Goal: Communication & Community: Share content

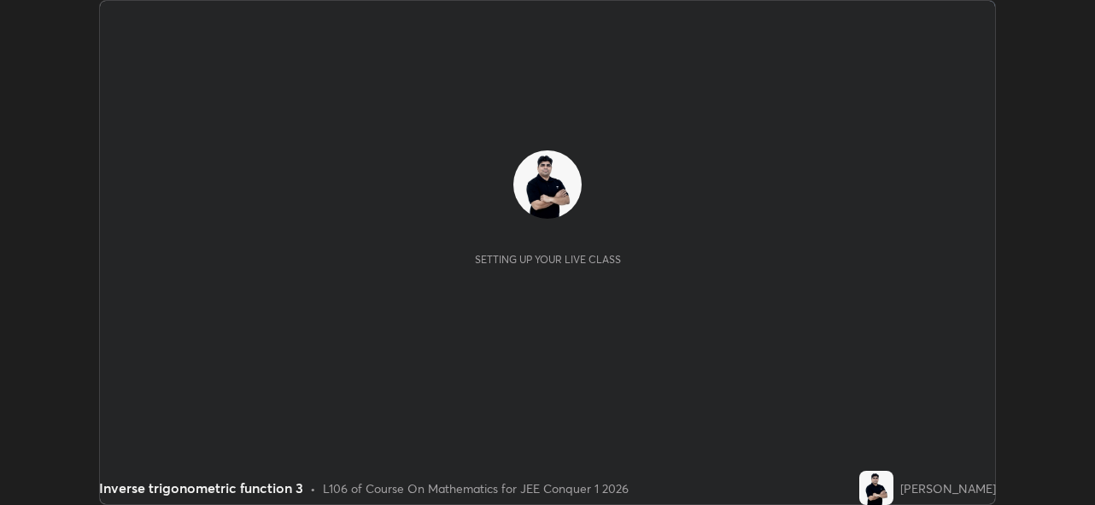
scroll to position [505, 1094]
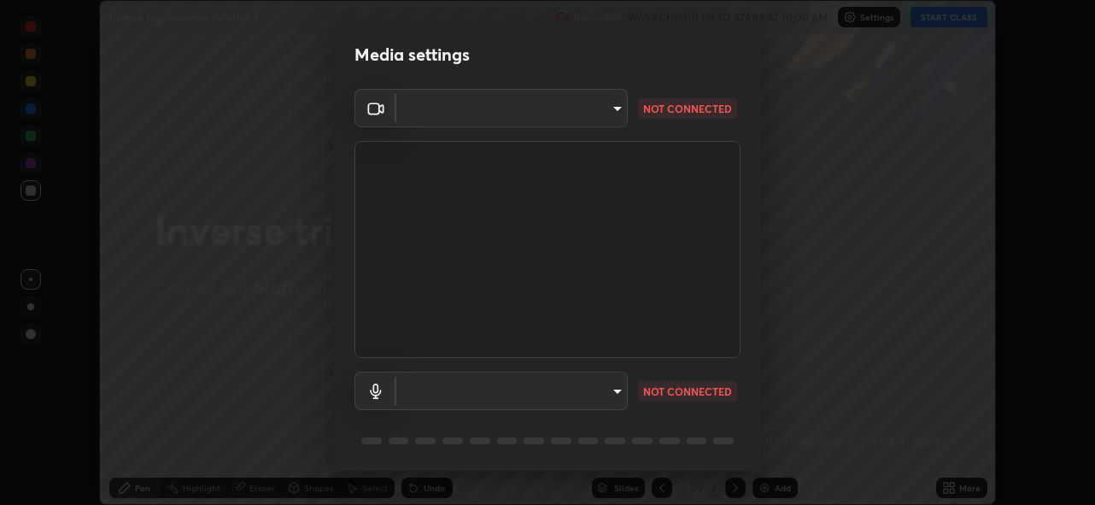
type input "5ae49b96af4897e6a410d98cecc9f5d5c34ce44bf214f7471ac41fe3bf41cfd7"
type input "communications"
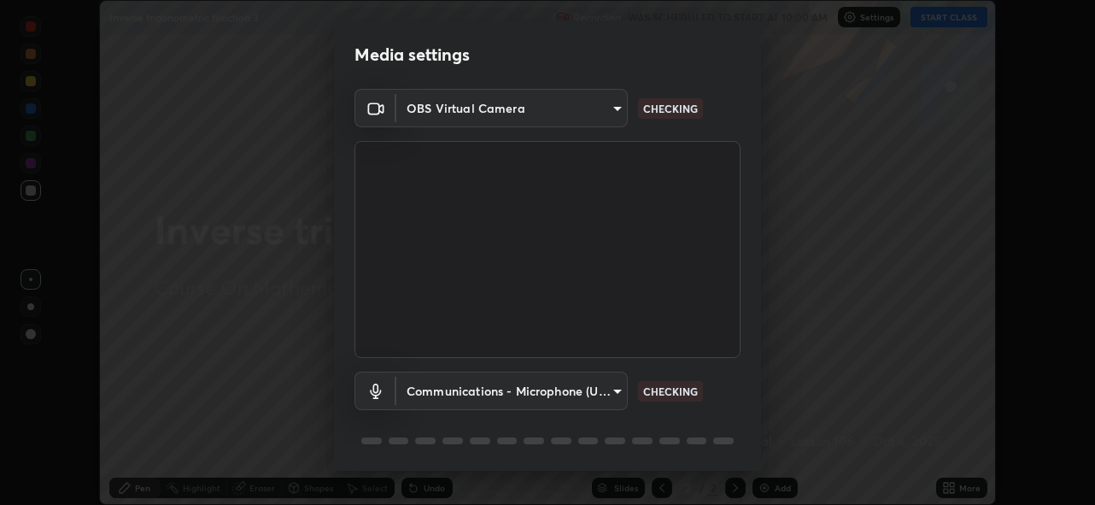
click at [599, 389] on body "Erase all Inverse trigonometric function 3 Recording WAS SCHEDULED TO START AT …" at bounding box center [547, 252] width 1095 height 505
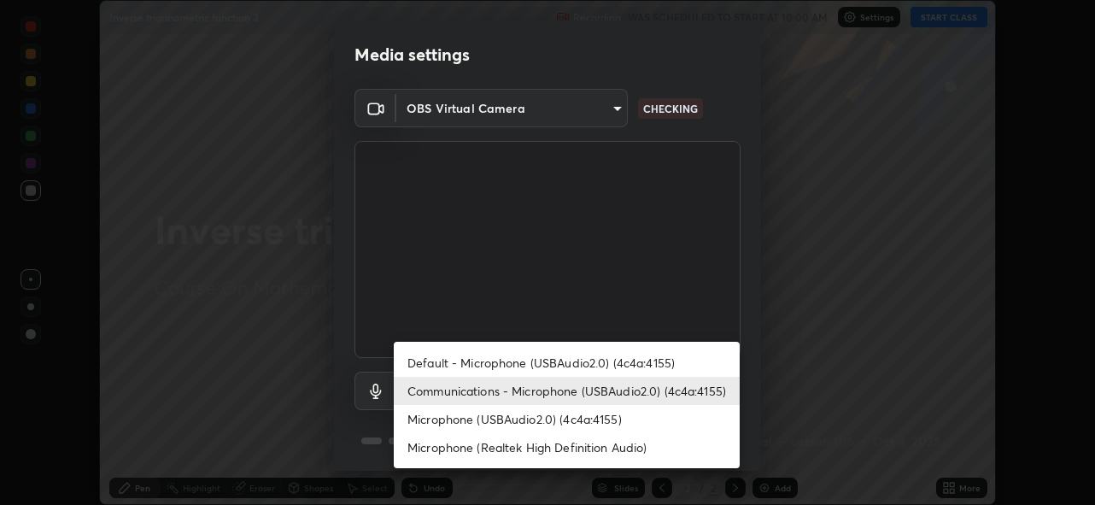
click at [596, 392] on li "Communications - Microphone (USBAudio2.0) (4c4a:4155)" at bounding box center [567, 391] width 346 height 28
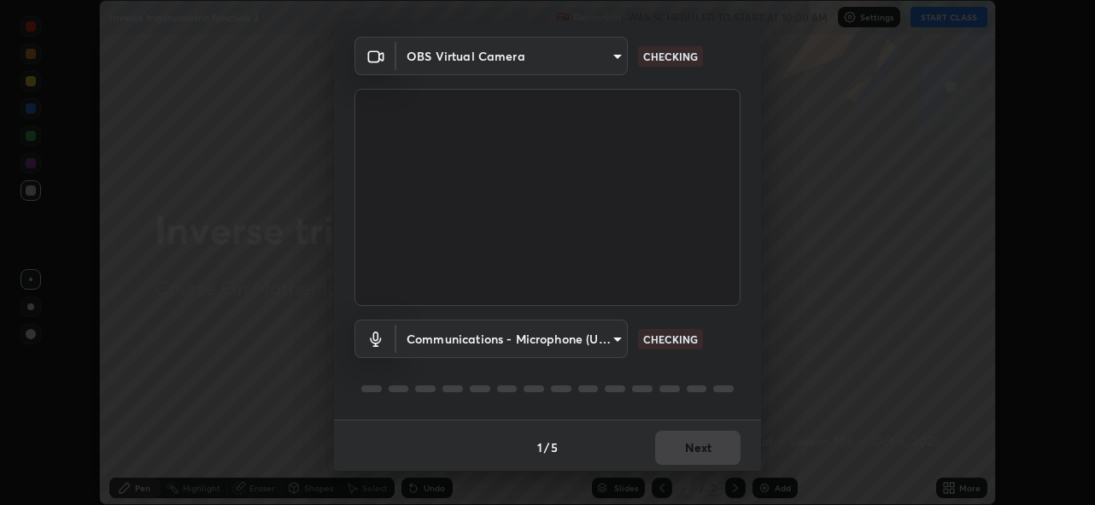
scroll to position [55, 0]
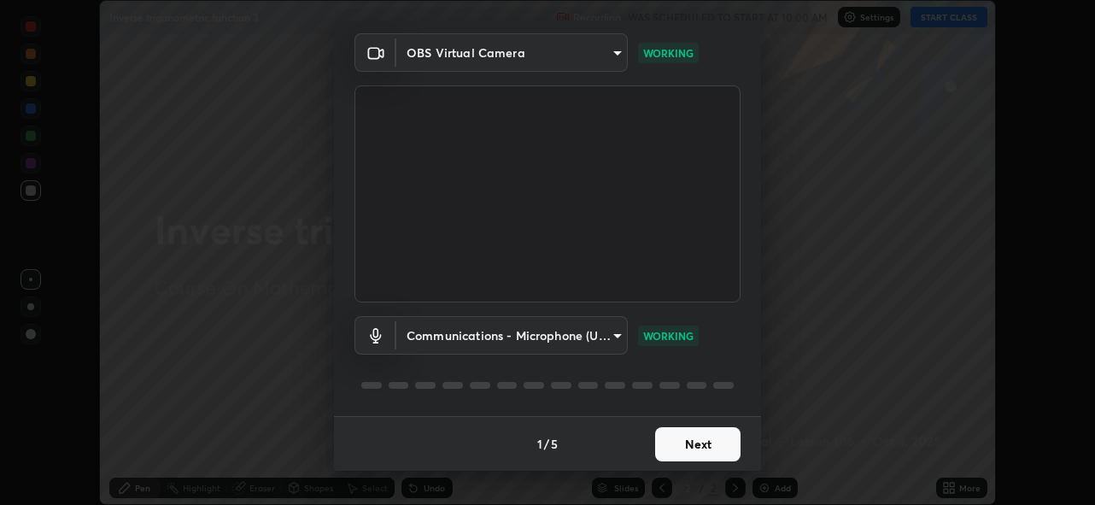
click at [686, 438] on button "Next" at bounding box center [697, 444] width 85 height 34
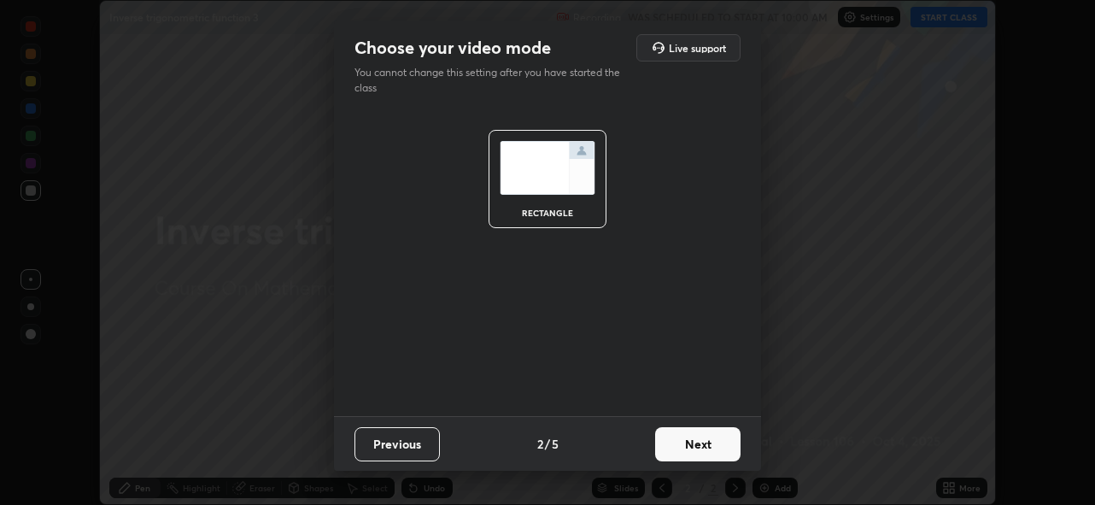
scroll to position [0, 0]
click at [692, 436] on button "Next" at bounding box center [697, 444] width 85 height 34
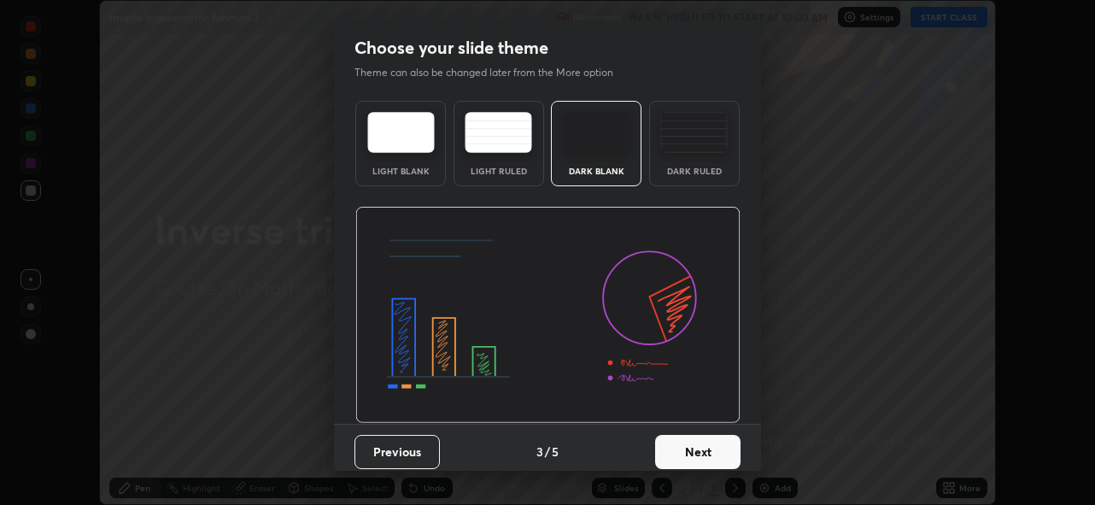
click at [701, 439] on button "Next" at bounding box center [697, 452] width 85 height 34
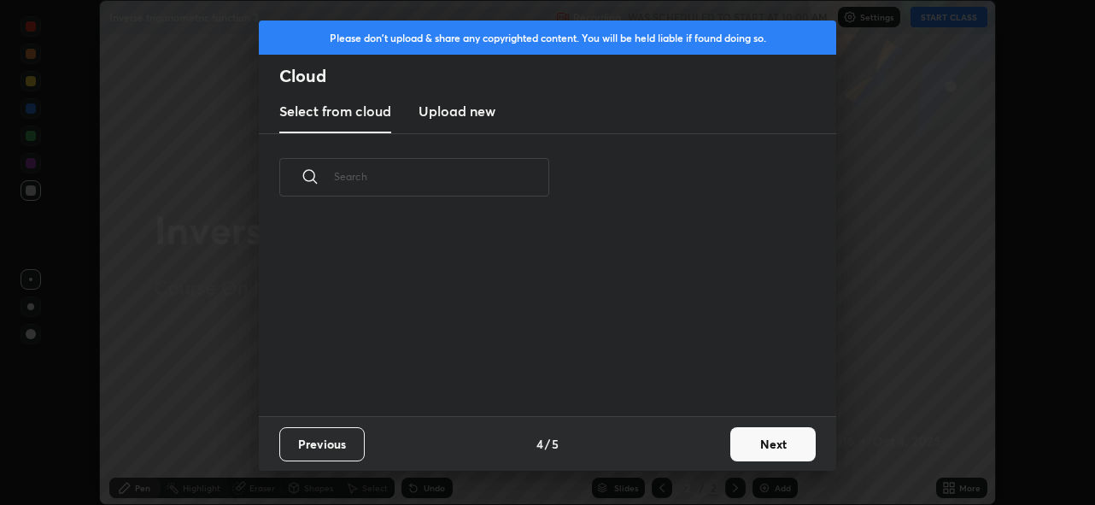
click at [720, 447] on div "Previous 4 / 5 Next" at bounding box center [547, 443] width 577 height 55
click at [745, 444] on button "Next" at bounding box center [772, 444] width 85 height 34
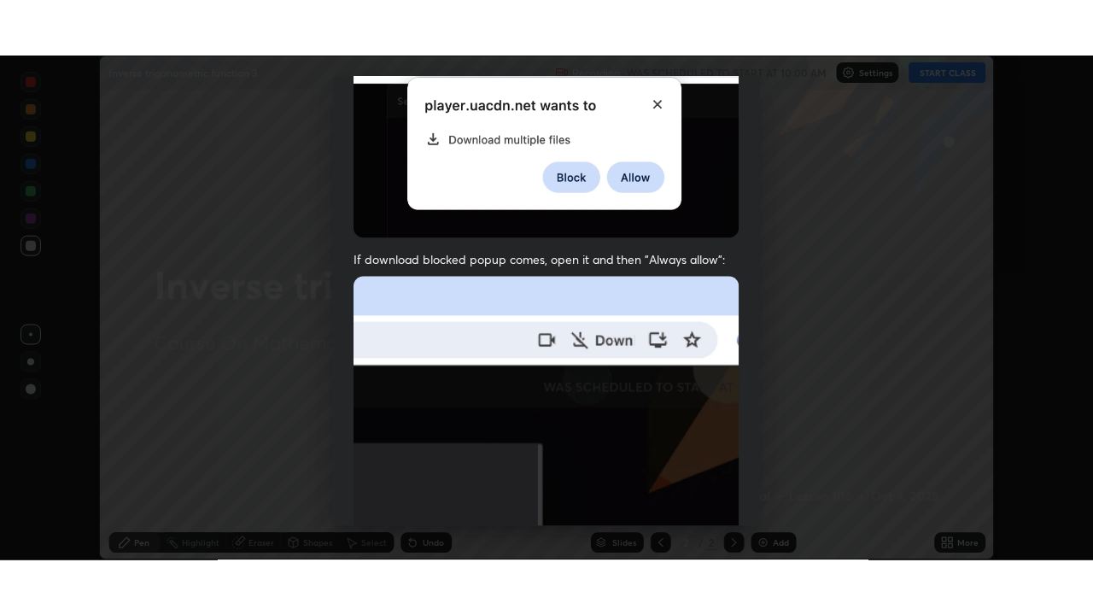
scroll to position [404, 0]
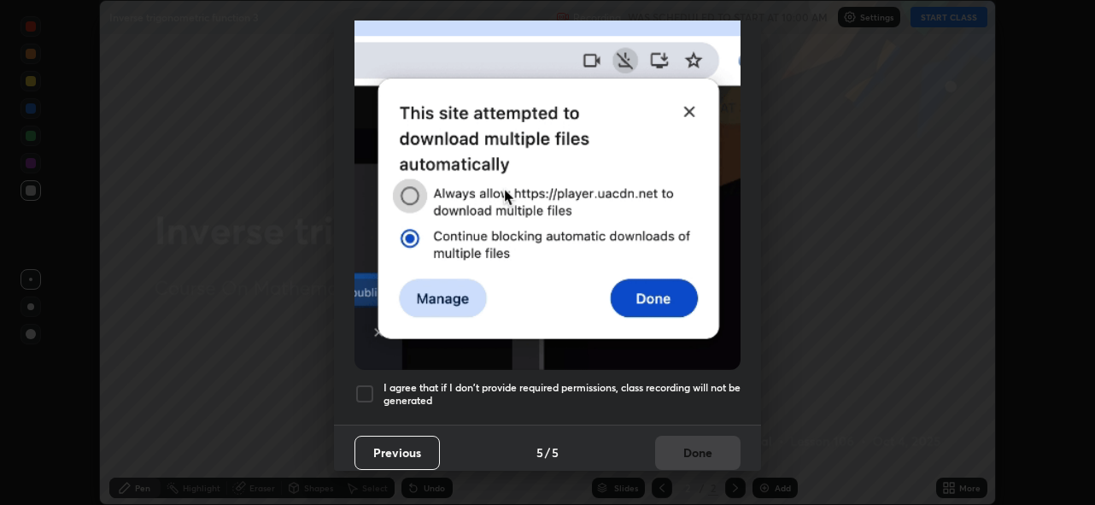
click at [371, 386] on div at bounding box center [364, 393] width 20 height 20
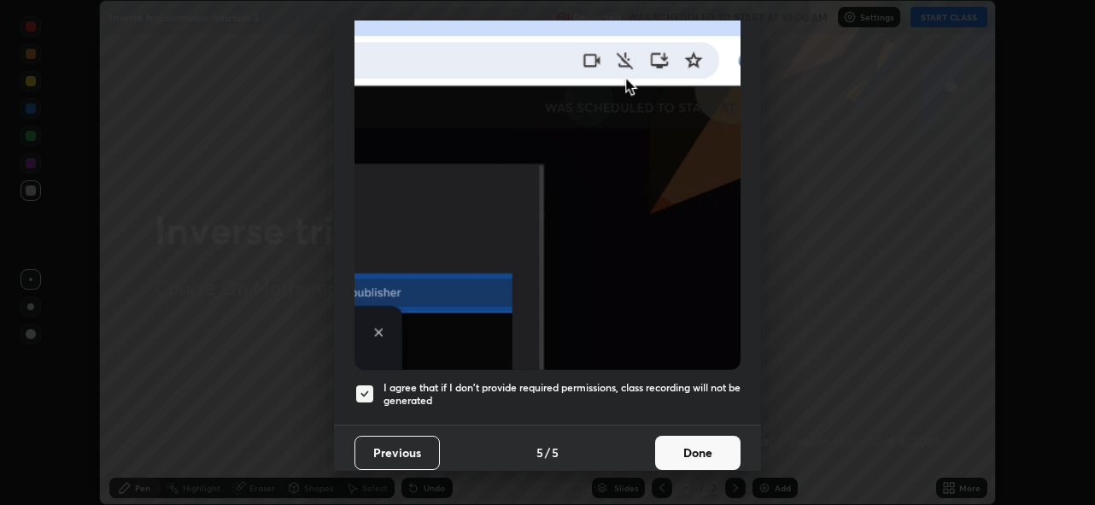
click at [691, 440] on button "Done" at bounding box center [697, 452] width 85 height 34
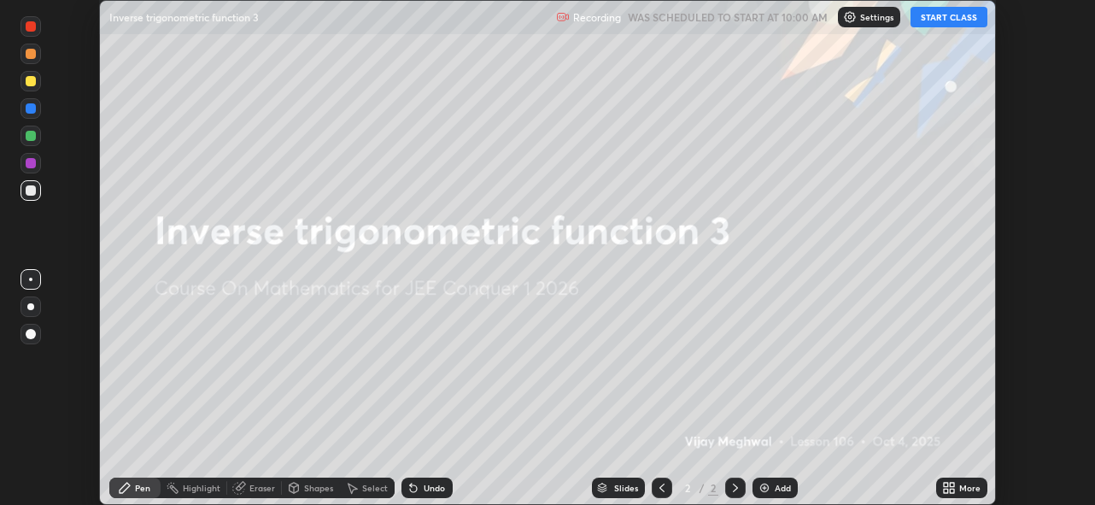
click at [943, 17] on button "START CLASS" at bounding box center [948, 17] width 77 height 20
click at [955, 489] on div "More" at bounding box center [961, 487] width 51 height 20
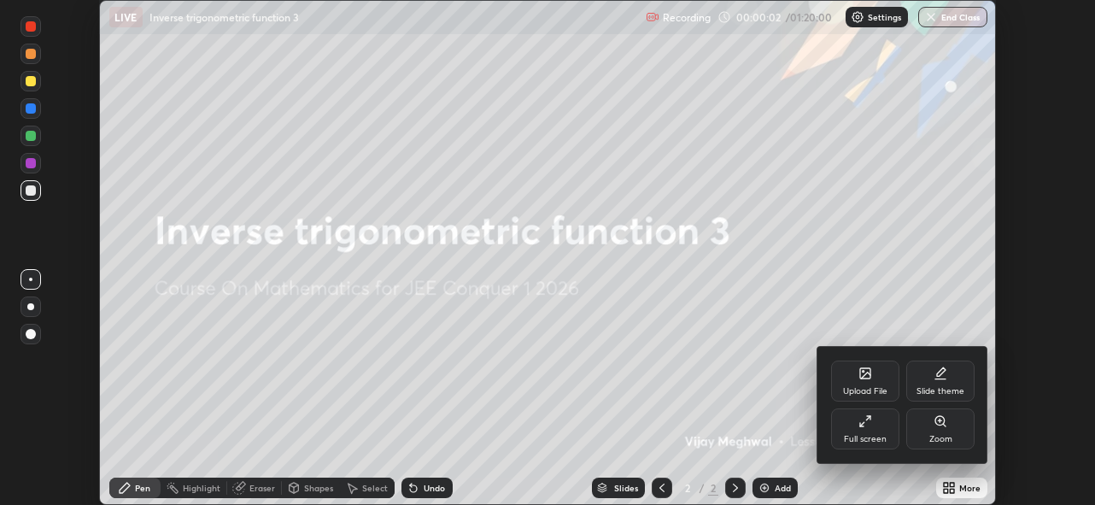
click at [875, 422] on div "Full screen" at bounding box center [865, 428] width 68 height 41
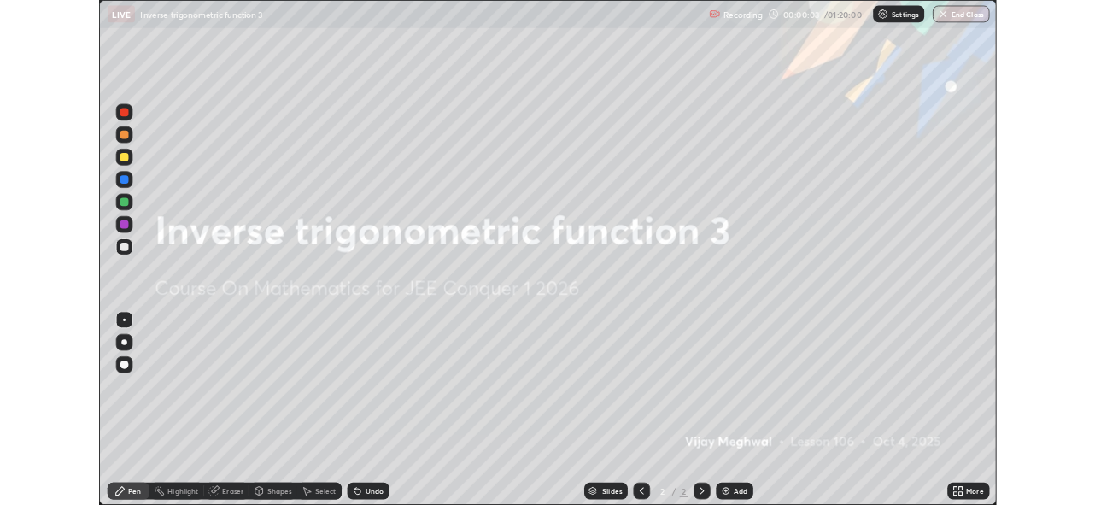
scroll to position [615, 1093]
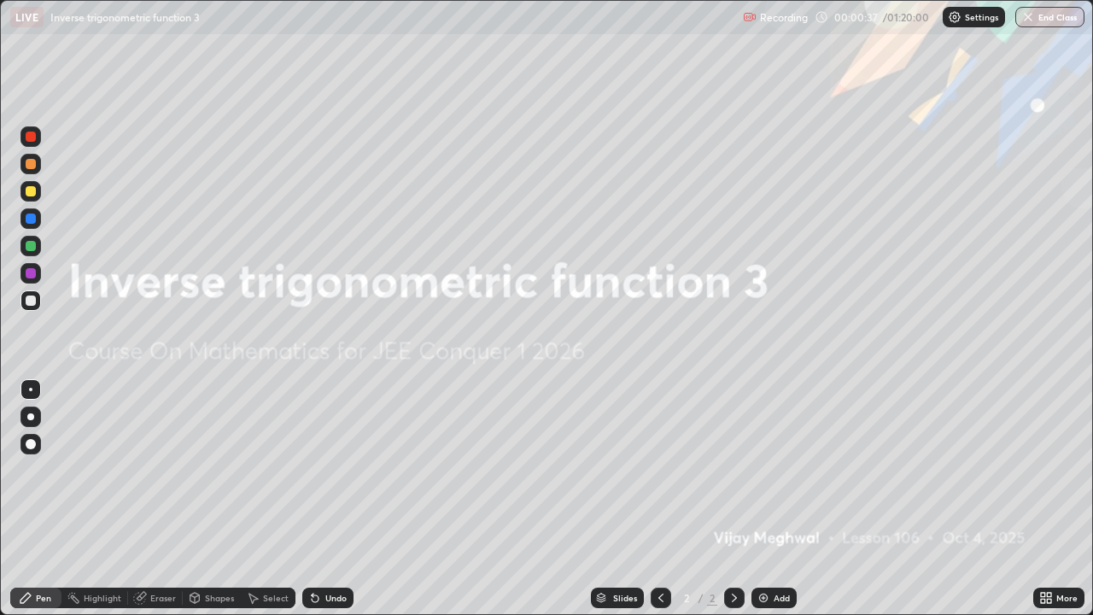
click at [777, 504] on div "Add" at bounding box center [782, 597] width 16 height 9
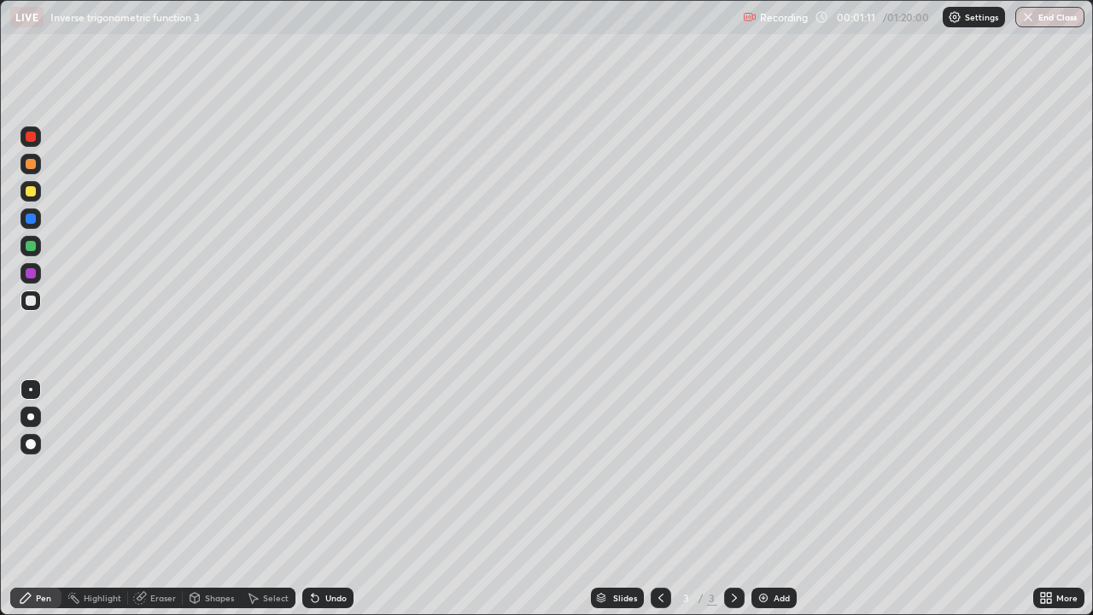
click at [175, 504] on div "Eraser" at bounding box center [155, 597] width 55 height 20
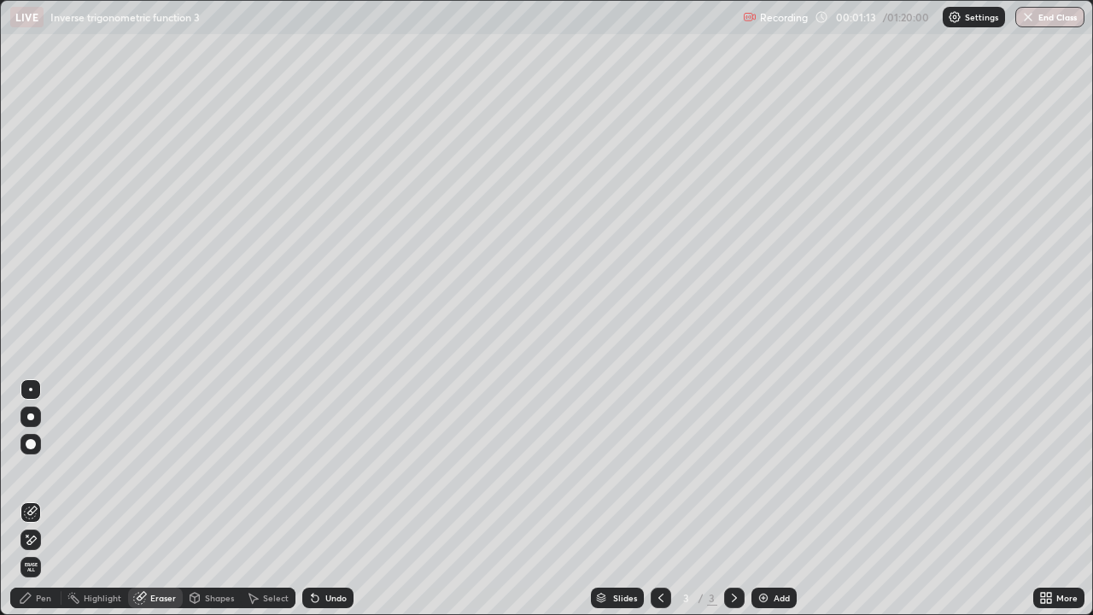
click at [68, 504] on circle at bounding box center [68, 596] width 2 height 2
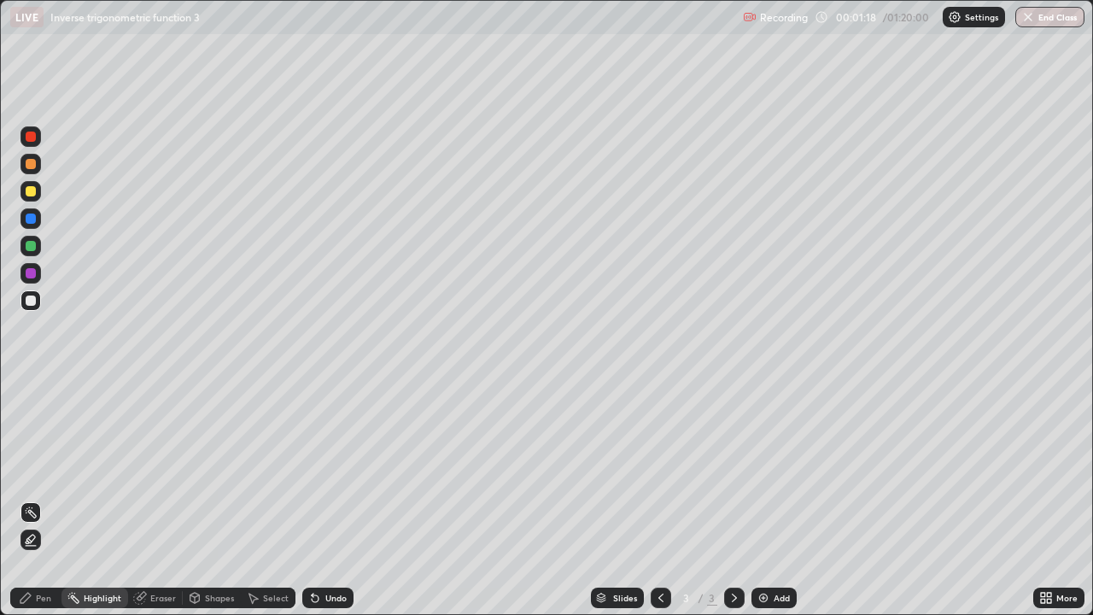
click at [55, 504] on div "Pen" at bounding box center [35, 597] width 51 height 20
click at [35, 200] on div at bounding box center [30, 191] width 20 height 20
click at [32, 246] on div at bounding box center [31, 246] width 10 height 10
click at [32, 190] on div at bounding box center [31, 191] width 10 height 10
click at [766, 504] on img at bounding box center [763, 598] width 14 height 14
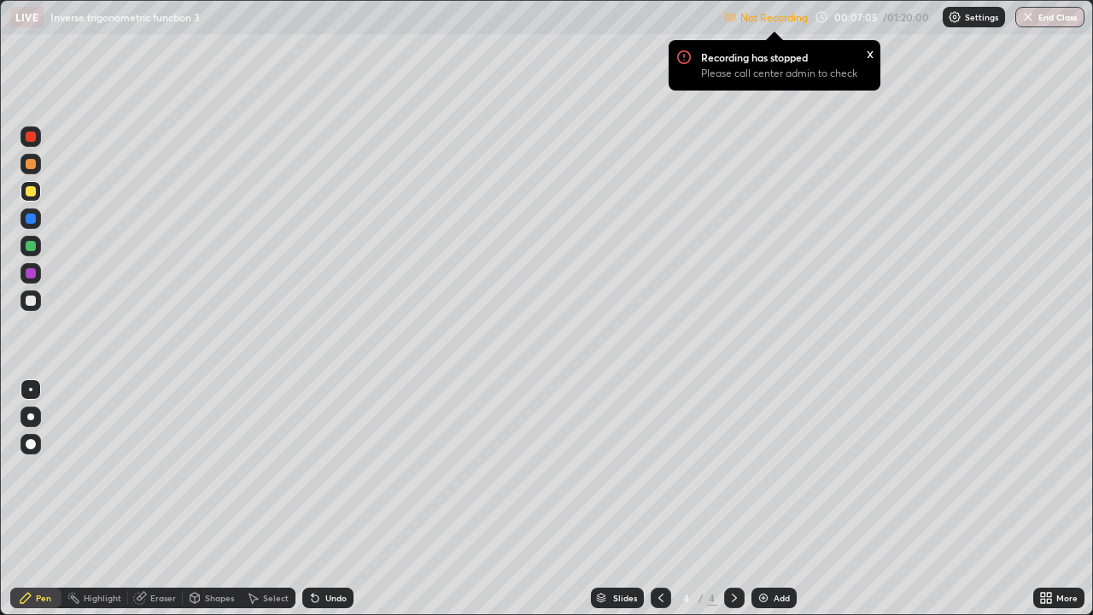
click at [1047, 504] on icon at bounding box center [1049, 595] width 4 height 4
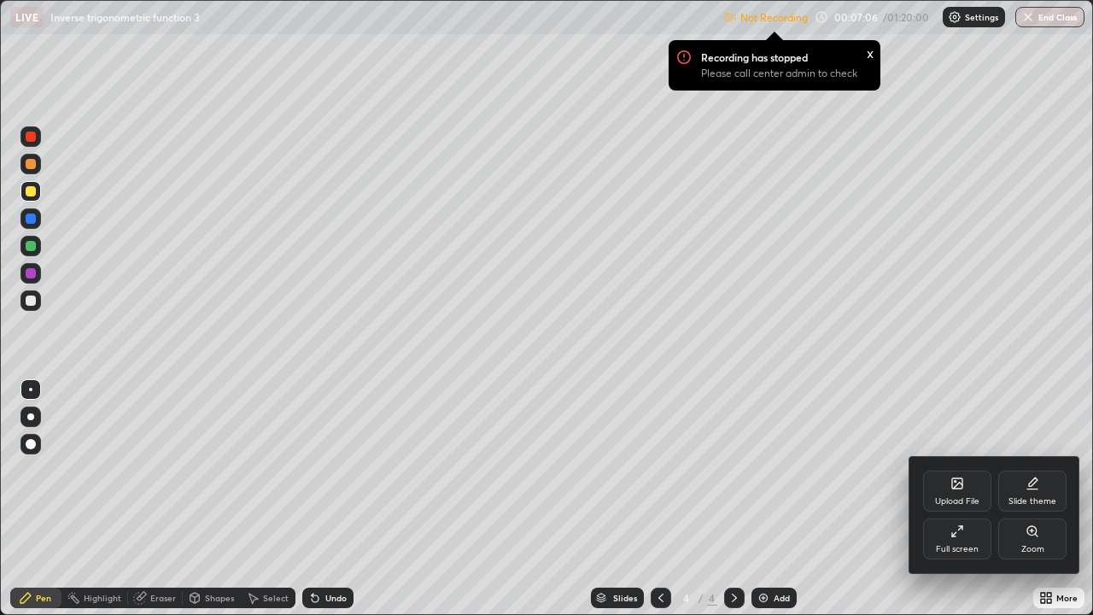
click at [955, 504] on div "Full screen" at bounding box center [957, 538] width 68 height 41
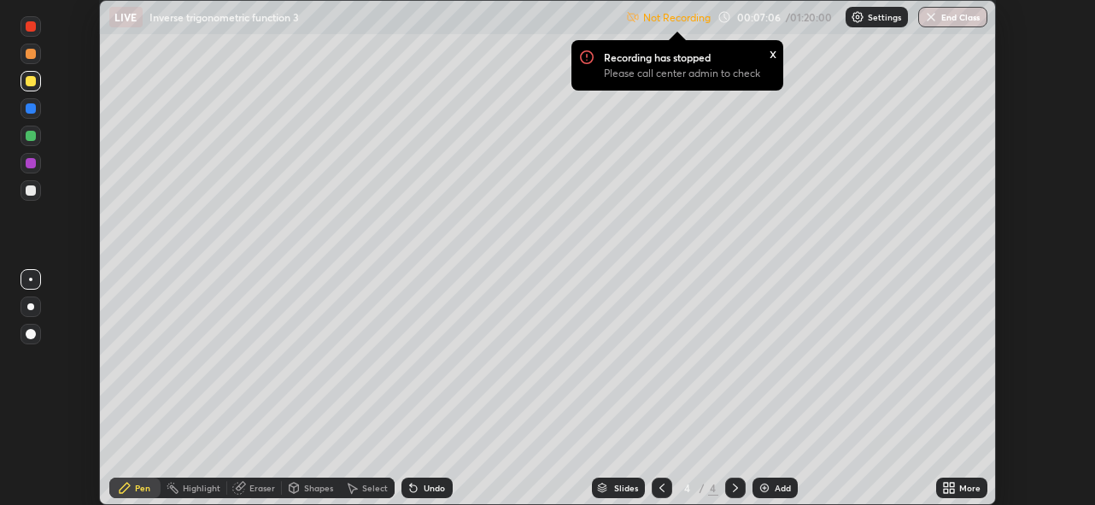
scroll to position [505, 1095]
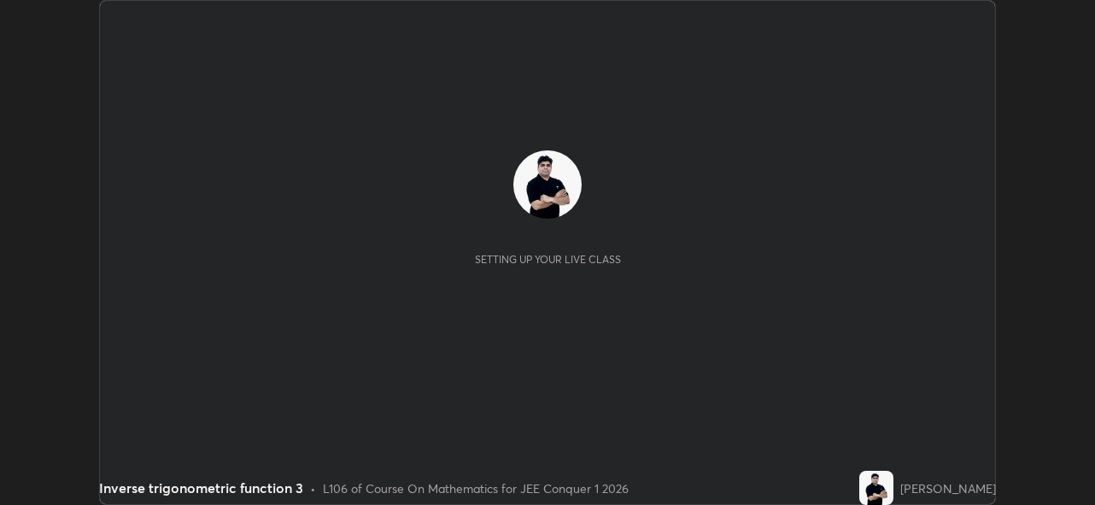
scroll to position [505, 1095]
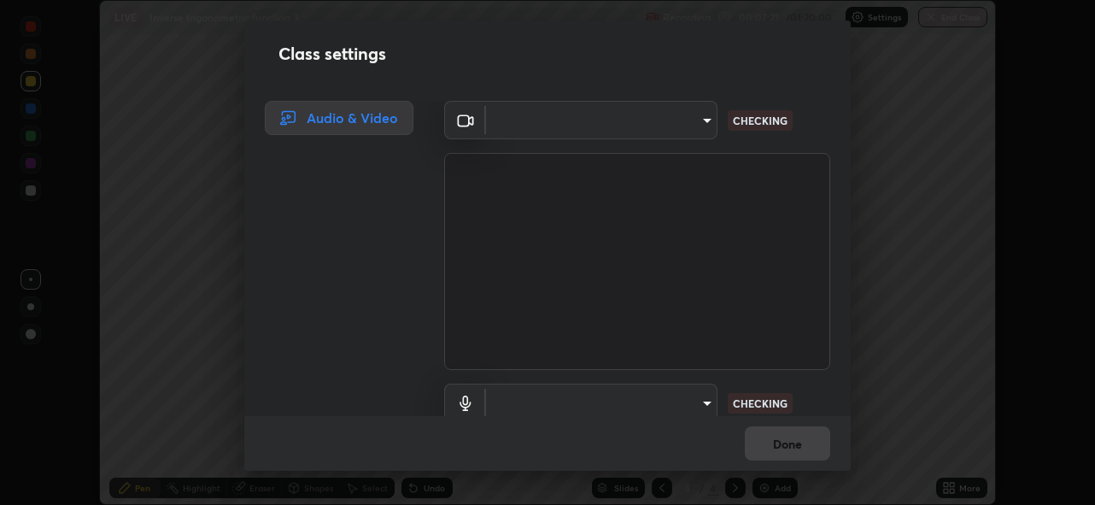
type input "5ae49b96af4897e6a410d98cecc9f5d5c34ce44bf214f7471ac41fe3bf41cfd7"
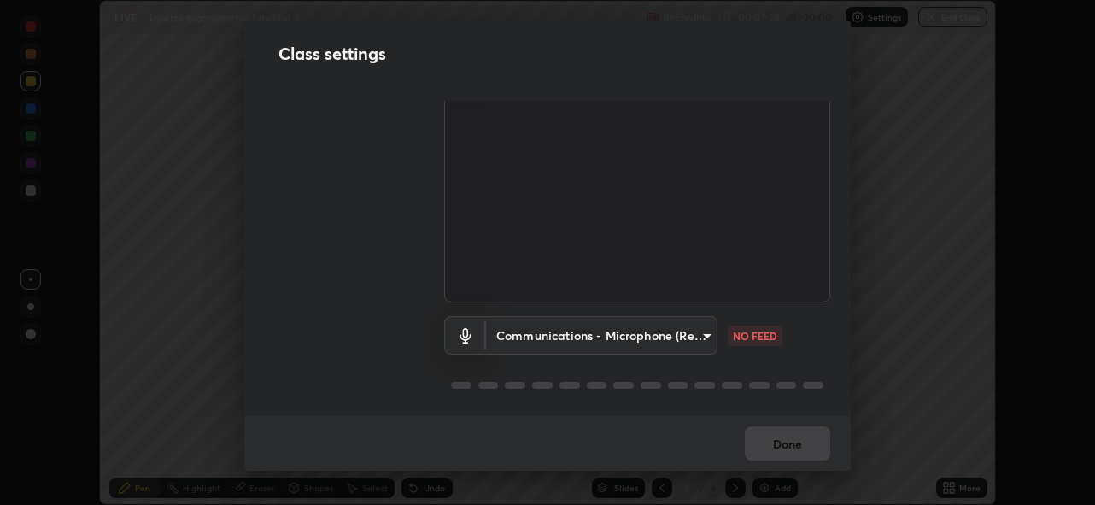
click at [685, 330] on body "Erase all LIVE Inverse trigonometric function 3 Recording 00:07:28 / 01:20:00 S…" at bounding box center [547, 252] width 1095 height 505
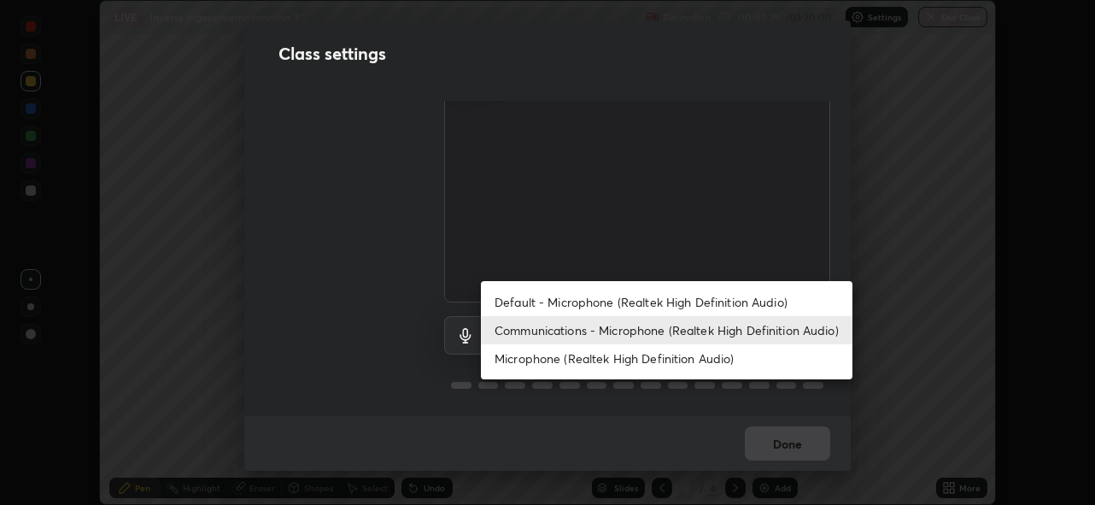
click at [663, 300] on li "Default - Microphone (Realtek High Definition Audio)" at bounding box center [666, 302] width 371 height 28
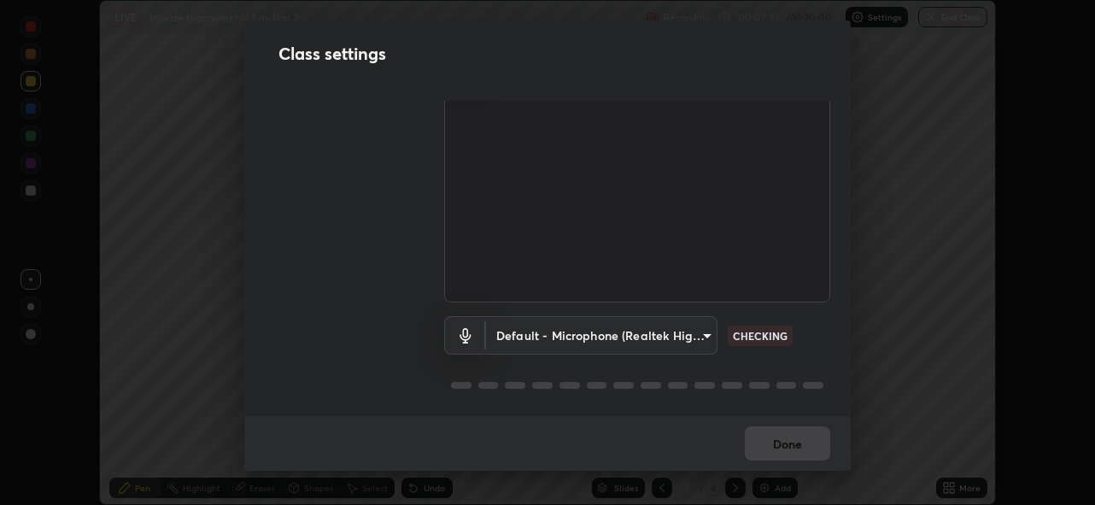
click at [642, 331] on body "Erase all LIVE Inverse trigonometric function 3 Recording 00:07:31 / 01:20:00 S…" at bounding box center [547, 252] width 1095 height 505
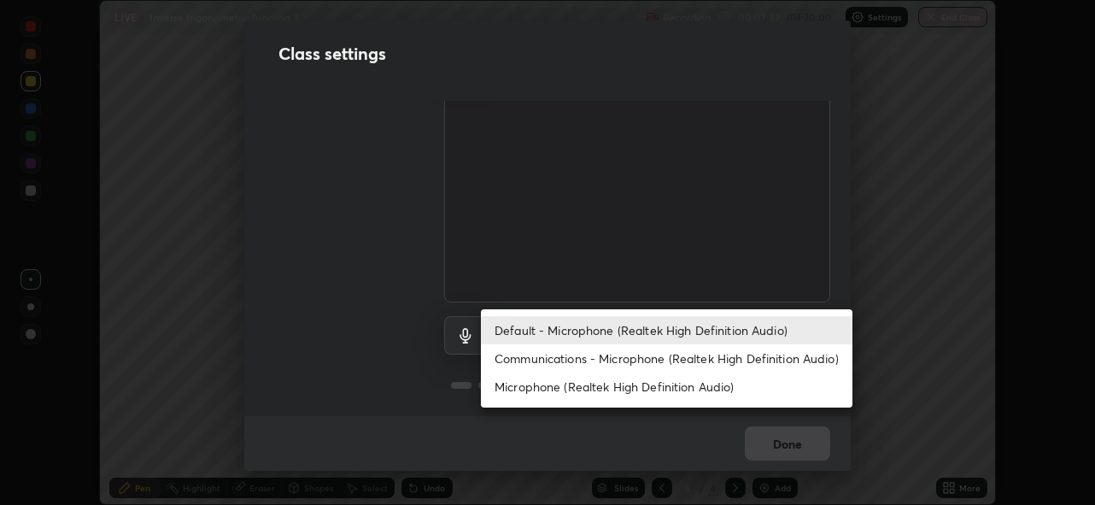
click at [624, 359] on li "Communications - Microphone (Realtek High Definition Audio)" at bounding box center [666, 358] width 371 height 28
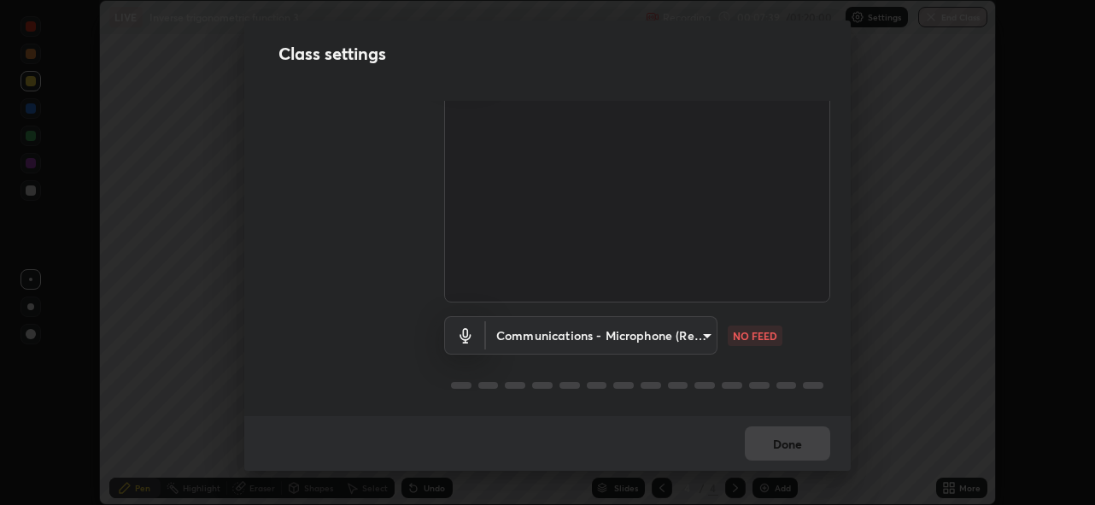
click at [640, 337] on body "Erase all LIVE Inverse trigonometric function 3 Recording 00:07:39 / 01:20:00 S…" at bounding box center [547, 252] width 1095 height 505
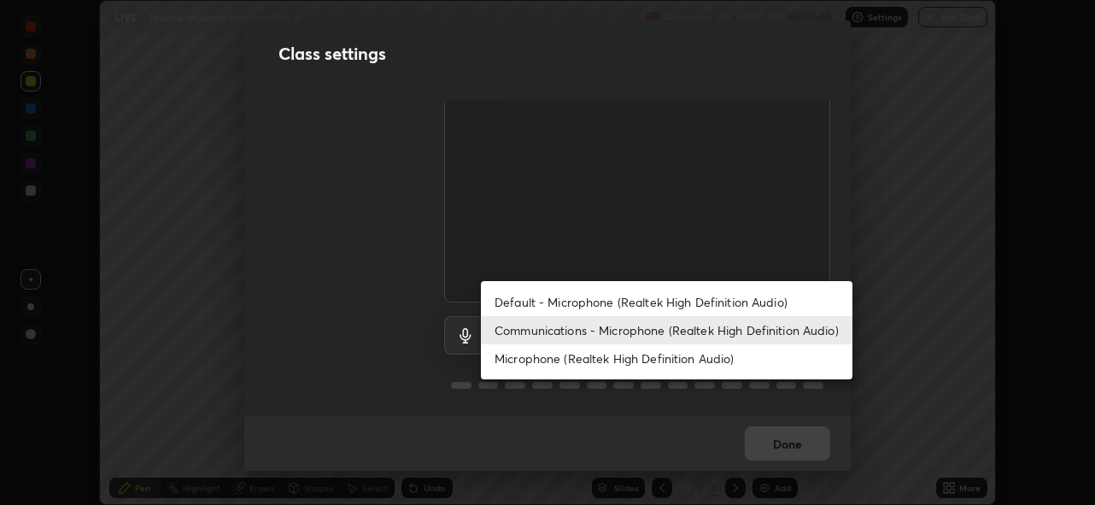
click at [610, 359] on li "Microphone (Realtek High Definition Audio)" at bounding box center [666, 358] width 371 height 28
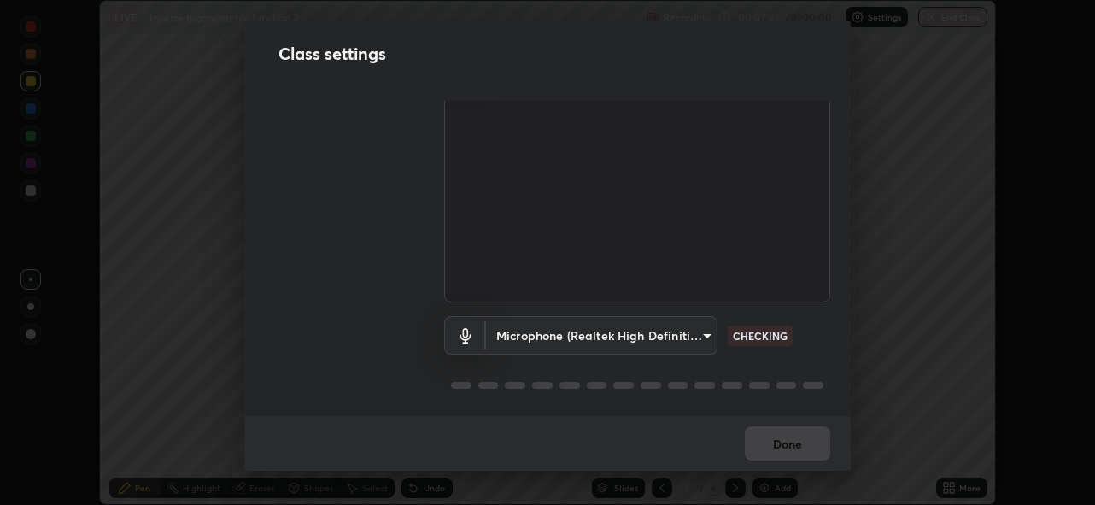
click at [614, 334] on body "Erase all LIVE Inverse trigonometric function 3 Recording 00:07:41 / 01:20:00 S…" at bounding box center [547, 252] width 1095 height 505
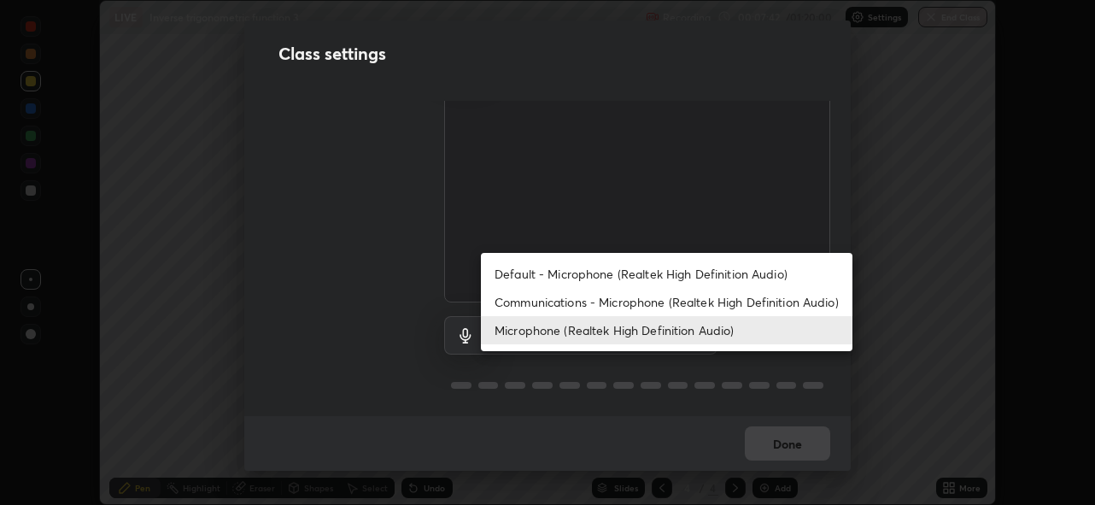
click at [613, 305] on li "Communications - Microphone (Realtek High Definition Audio)" at bounding box center [666, 302] width 371 height 28
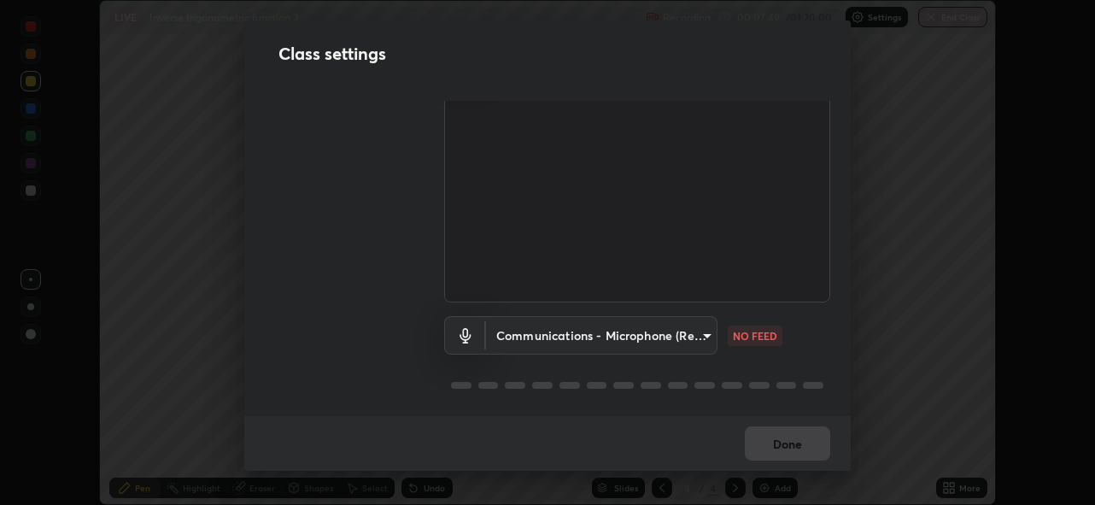
click at [635, 341] on body "Erase all LIVE Inverse trigonometric function 3 Recording 00:07:49 / 01:20:00 S…" at bounding box center [547, 252] width 1095 height 505
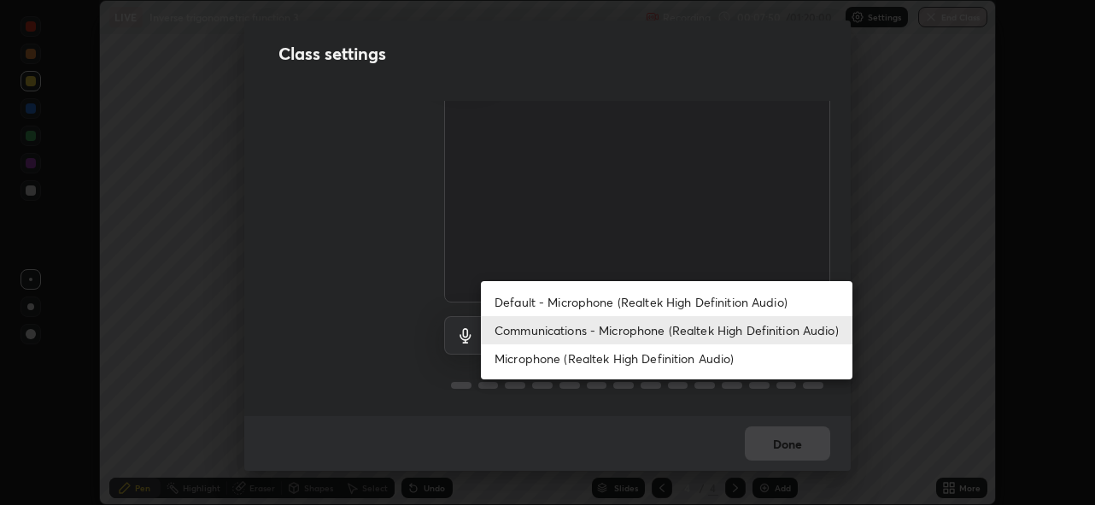
click at [619, 301] on li "Default - Microphone (Realtek High Definition Audio)" at bounding box center [666, 302] width 371 height 28
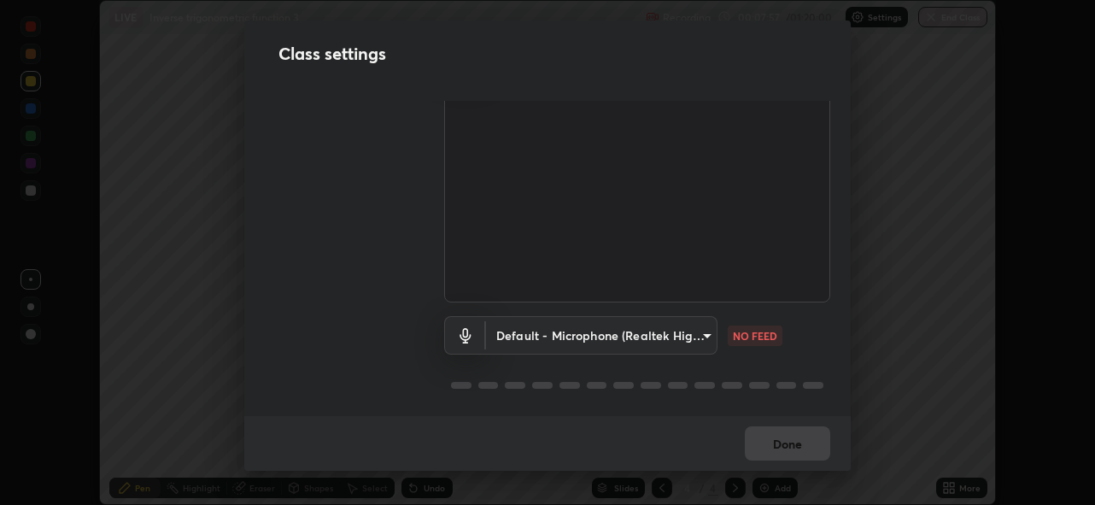
click at [650, 339] on body "Erase all LIVE Inverse trigonometric function 3 Recording 00:07:57 / 01:20:00 S…" at bounding box center [547, 252] width 1095 height 505
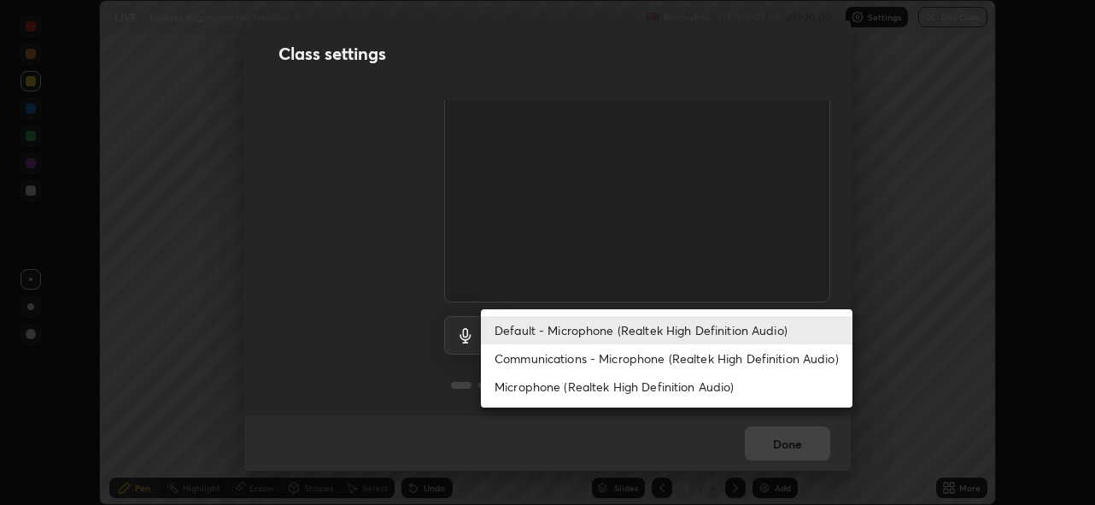
click at [613, 362] on li "Communications - Microphone (Realtek High Definition Audio)" at bounding box center [666, 358] width 371 height 28
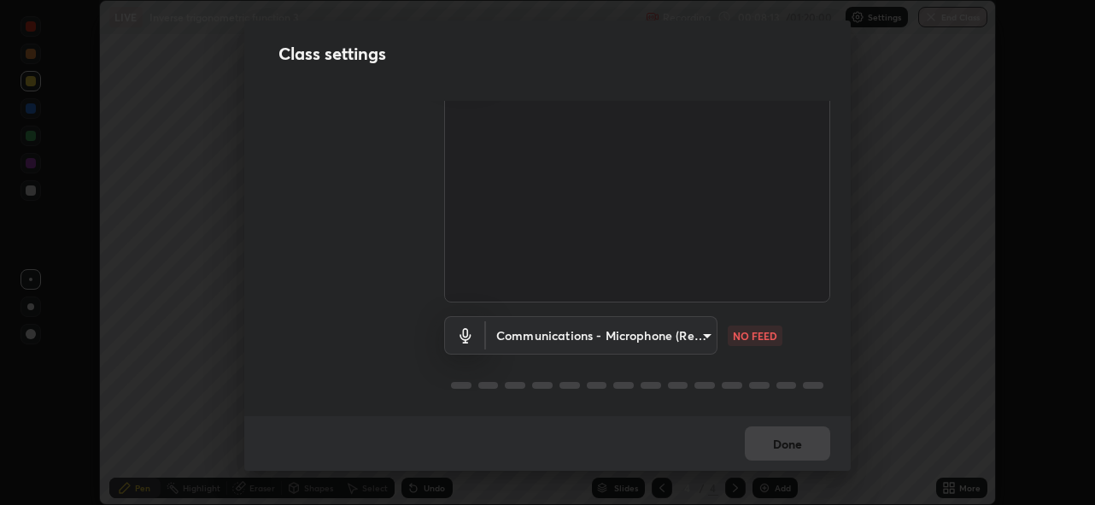
click at [631, 330] on body "Erase all LIVE Inverse trigonometric function 3 Recording 00:08:13 / 01:20:00 S…" at bounding box center [547, 252] width 1095 height 505
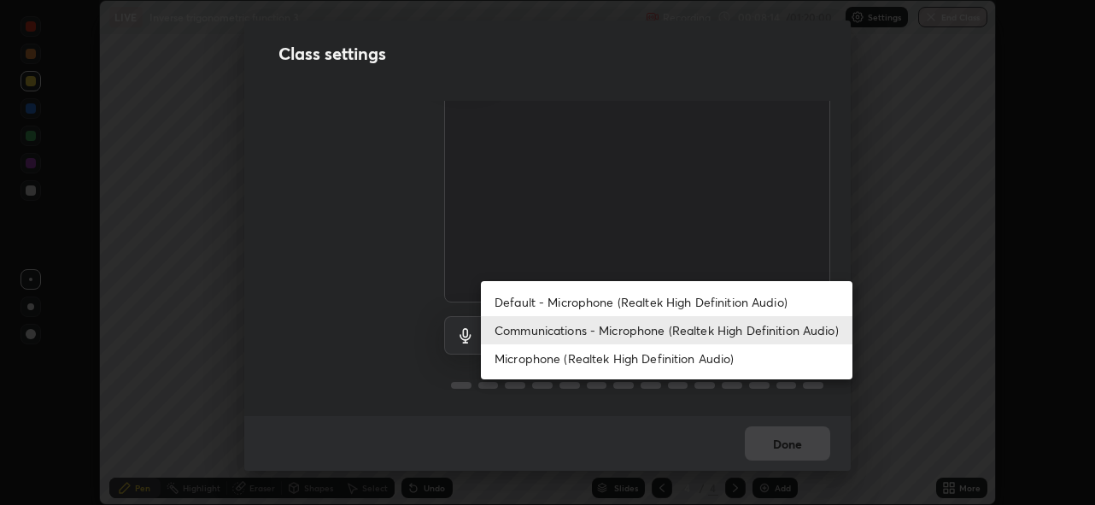
click at [613, 336] on li "Communications - Microphone (Realtek High Definition Audio)" at bounding box center [666, 330] width 371 height 28
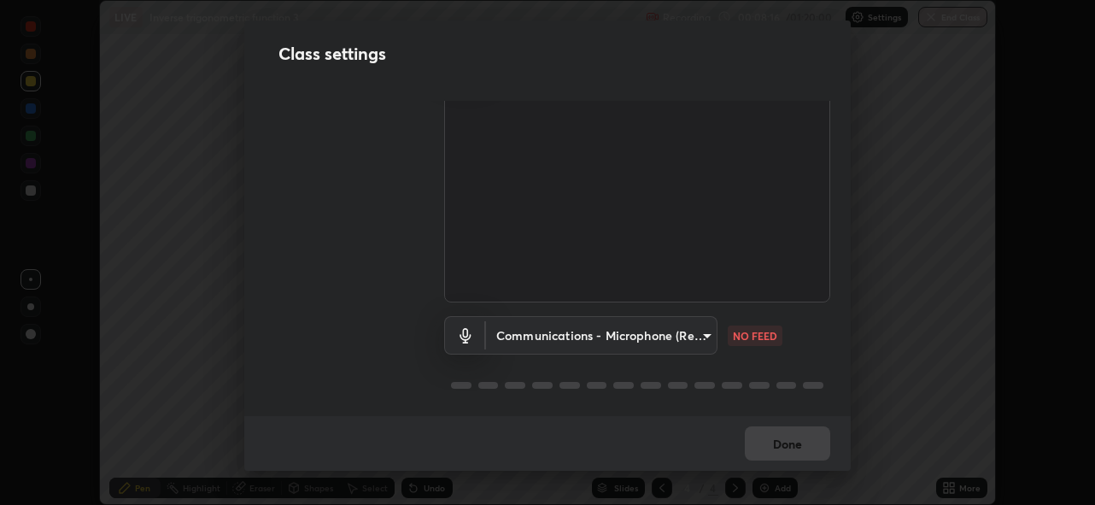
click at [614, 330] on body "Erase all LIVE Inverse trigonometric function 3 Recording 00:08:16 / 01:20:00 S…" at bounding box center [547, 252] width 1095 height 505
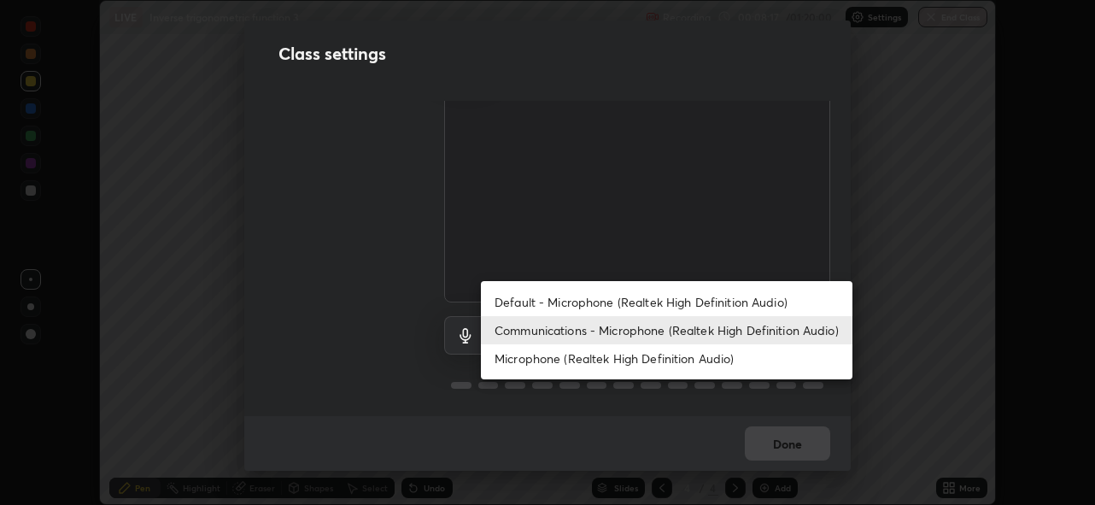
click at [597, 301] on li "Default - Microphone (Realtek High Definition Audio)" at bounding box center [666, 302] width 371 height 28
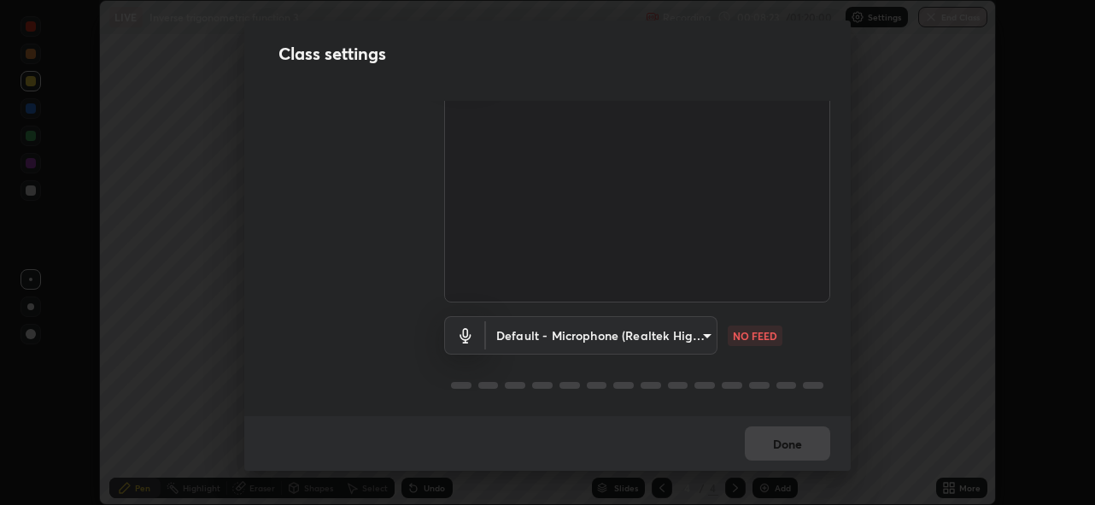
click at [575, 336] on body "Erase all LIVE Inverse trigonometric function 3 Recording 00:08:23 / 01:20:00 S…" at bounding box center [547, 252] width 1095 height 505
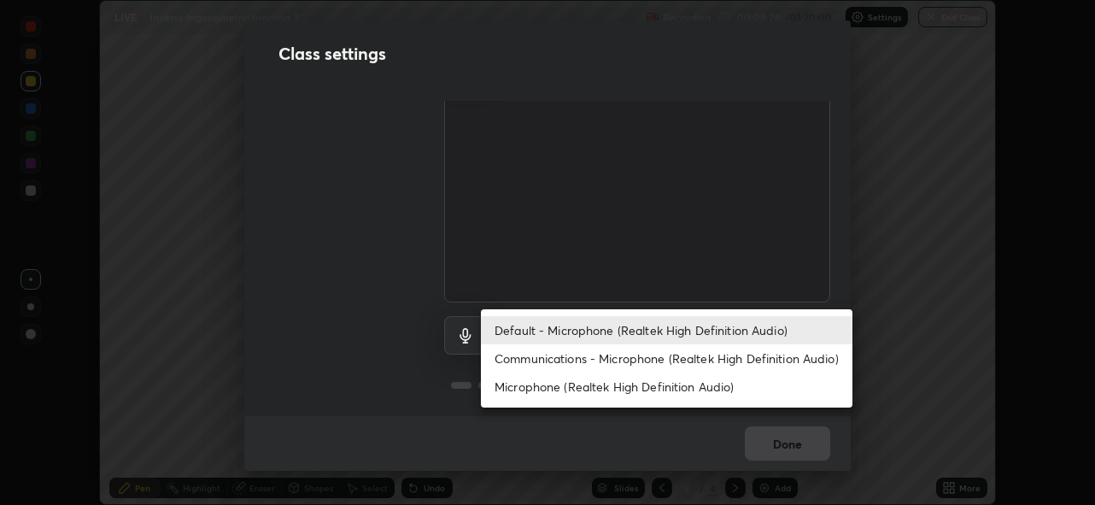
click at [575, 362] on li "Communications - Microphone (Realtek High Definition Audio)" at bounding box center [666, 358] width 371 height 28
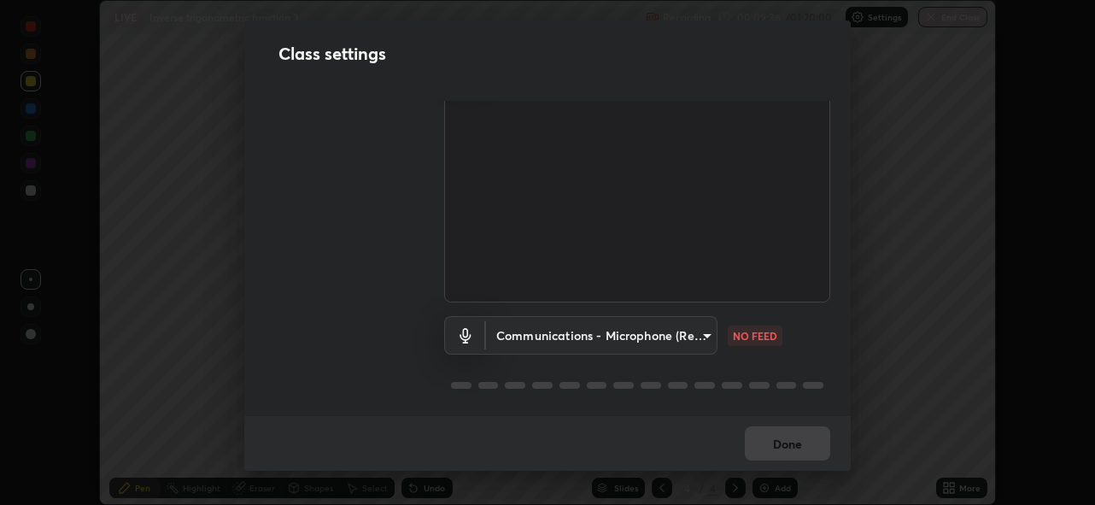
click at [630, 330] on body "Erase all LIVE Inverse trigonometric function 3 Recording 00:09:36 / 01:20:00 S…" at bounding box center [547, 252] width 1095 height 505
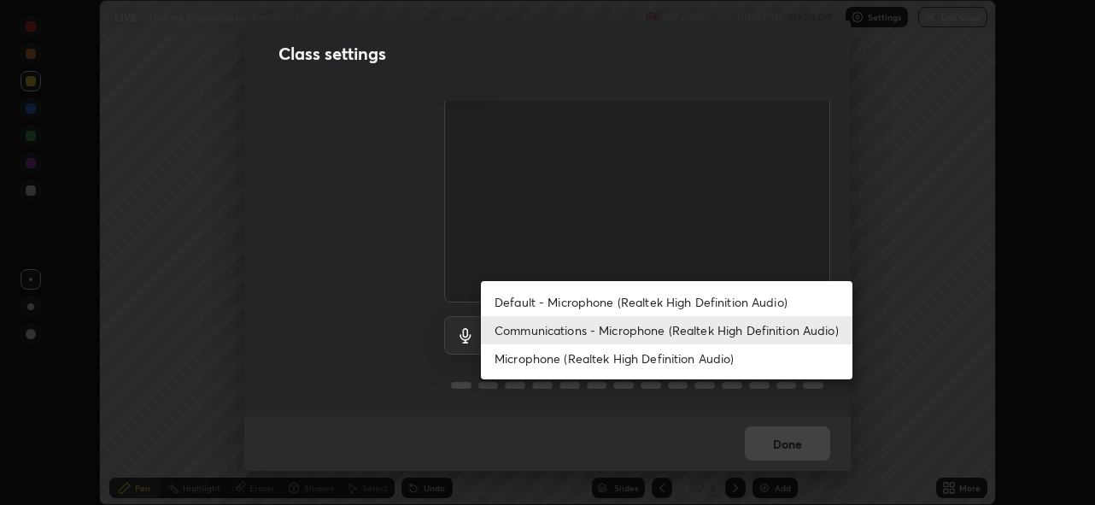
click at [654, 336] on li "Communications - Microphone (Realtek High Definition Audio)" at bounding box center [666, 330] width 371 height 28
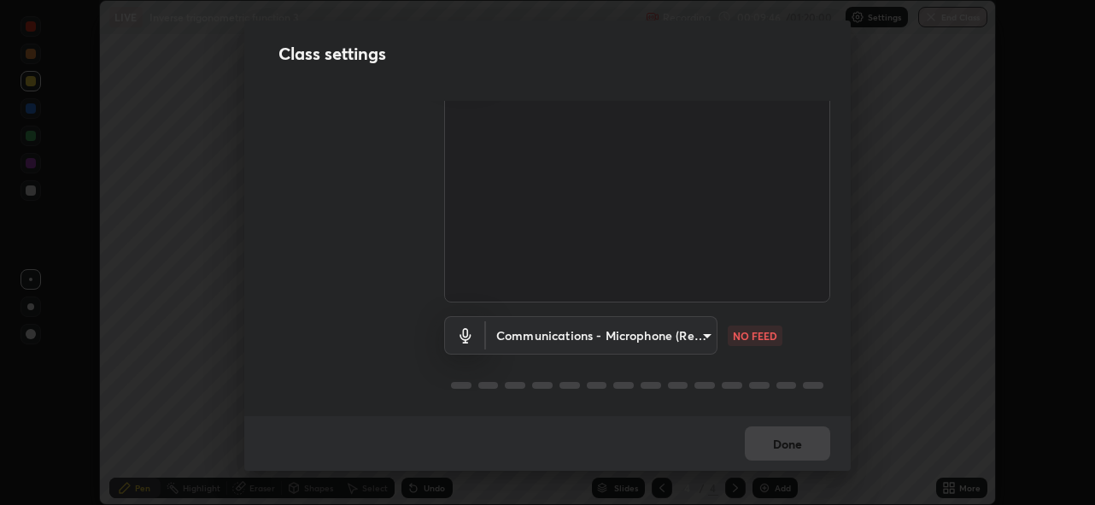
click at [588, 335] on body "Erase all LIVE Inverse trigonometric function 3 Recording 00:09:46 / 01:20:00 S…" at bounding box center [547, 252] width 1095 height 505
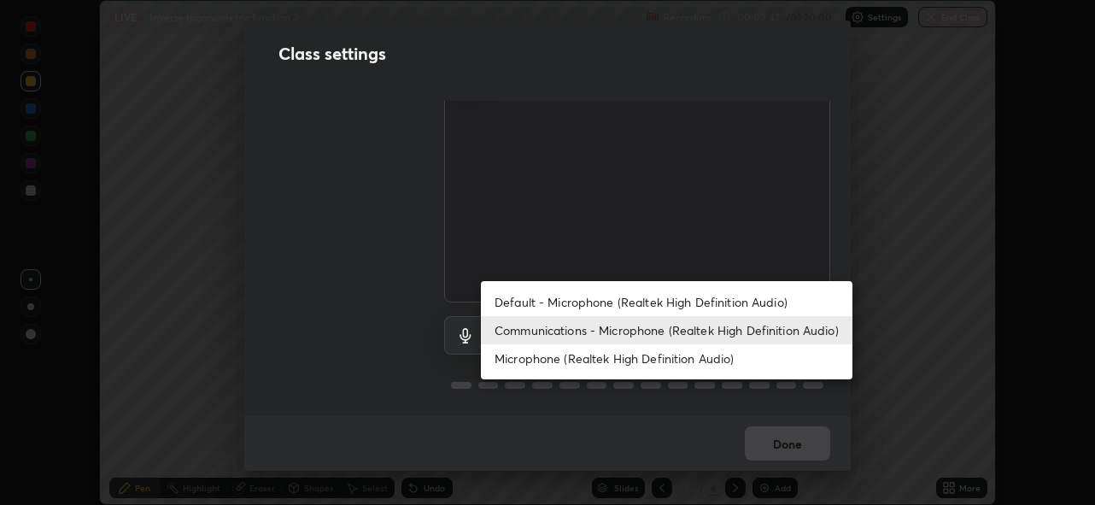
click at [576, 303] on li "Default - Microphone (Realtek High Definition Audio)" at bounding box center [666, 302] width 371 height 28
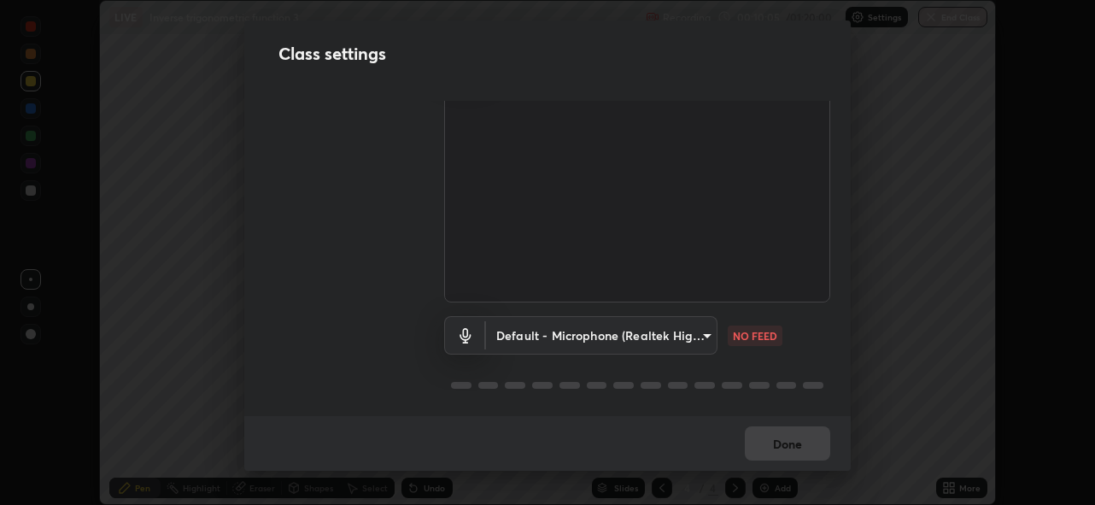
click at [685, 329] on body "Erase all LIVE Inverse trigonometric function 3 Recording 00:10:05 / 01:20:00 S…" at bounding box center [547, 252] width 1095 height 505
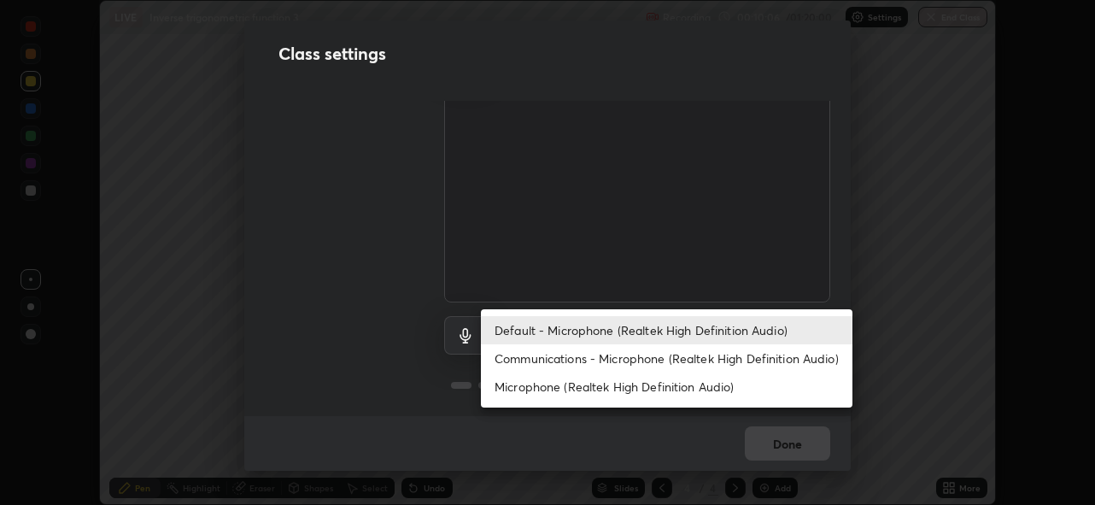
click at [648, 358] on li "Communications - Microphone (Realtek High Definition Audio)" at bounding box center [666, 358] width 371 height 28
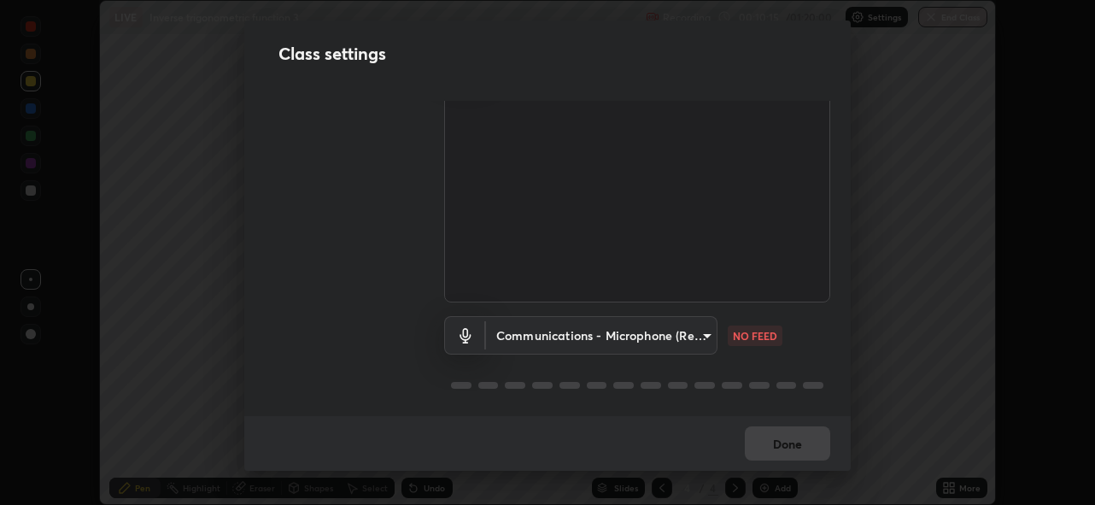
click at [685, 330] on body "Erase all LIVE Inverse trigonometric function 3 Recording 00:10:15 / 01:20:00 S…" at bounding box center [547, 252] width 1095 height 505
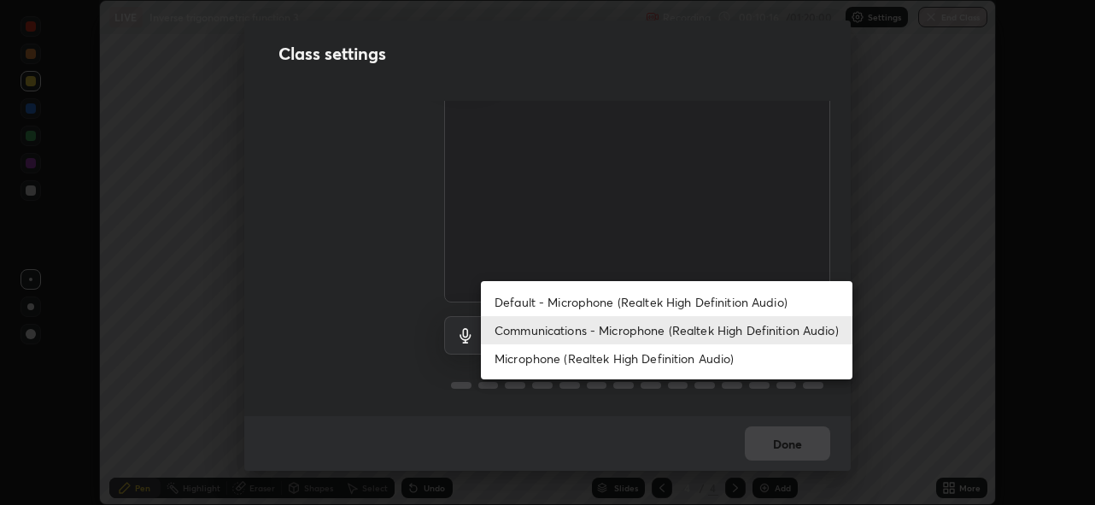
click at [674, 301] on li "Default - Microphone (Realtek High Definition Audio)" at bounding box center [666, 302] width 371 height 28
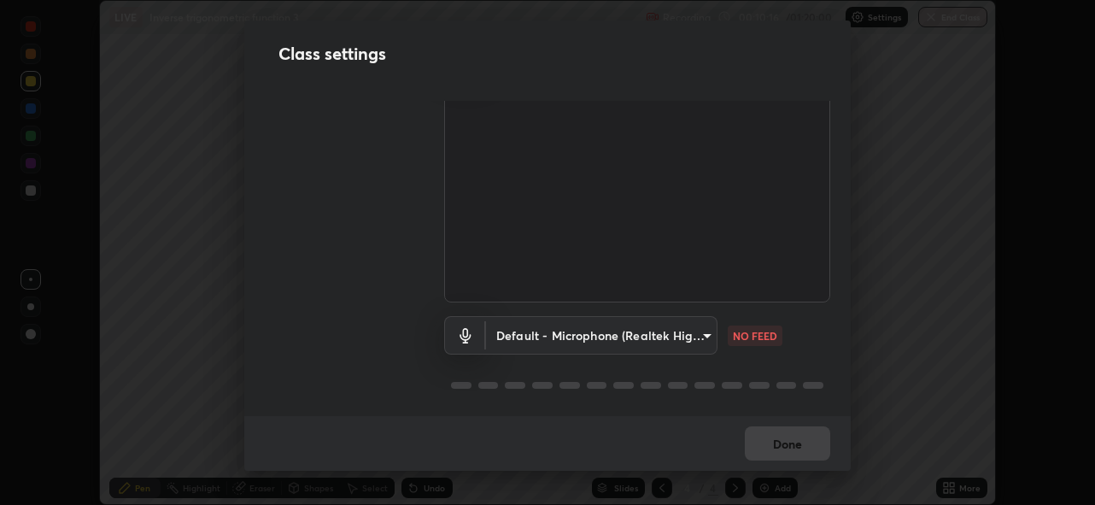
click at [661, 332] on body "Erase all LIVE Inverse trigonometric function 3 Recording 00:10:16 / 01:20:00 S…" at bounding box center [547, 252] width 1095 height 505
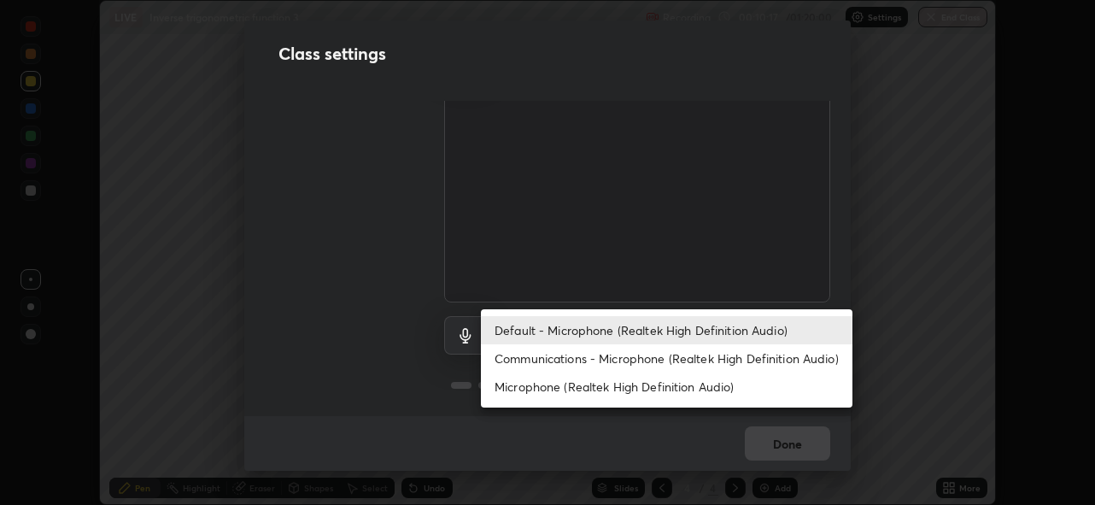
click at [649, 356] on li "Communications - Microphone (Realtek High Definition Audio)" at bounding box center [666, 358] width 371 height 28
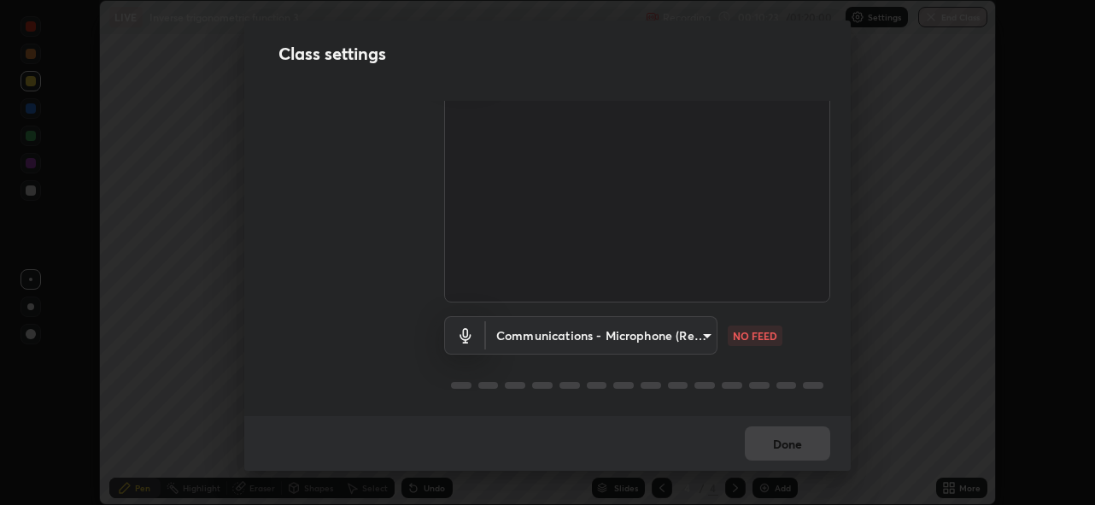
click at [682, 330] on body "Erase all LIVE Inverse trigonometric function 3 Recording 00:10:23 / 01:20:00 S…" at bounding box center [547, 252] width 1095 height 505
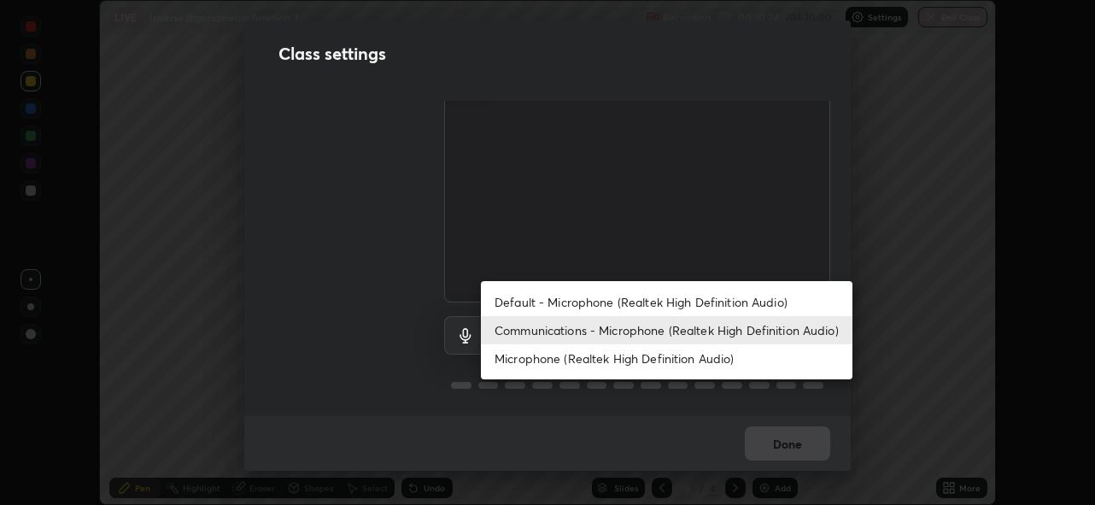
click at [657, 328] on li "Communications - Microphone (Realtek High Definition Audio)" at bounding box center [666, 330] width 371 height 28
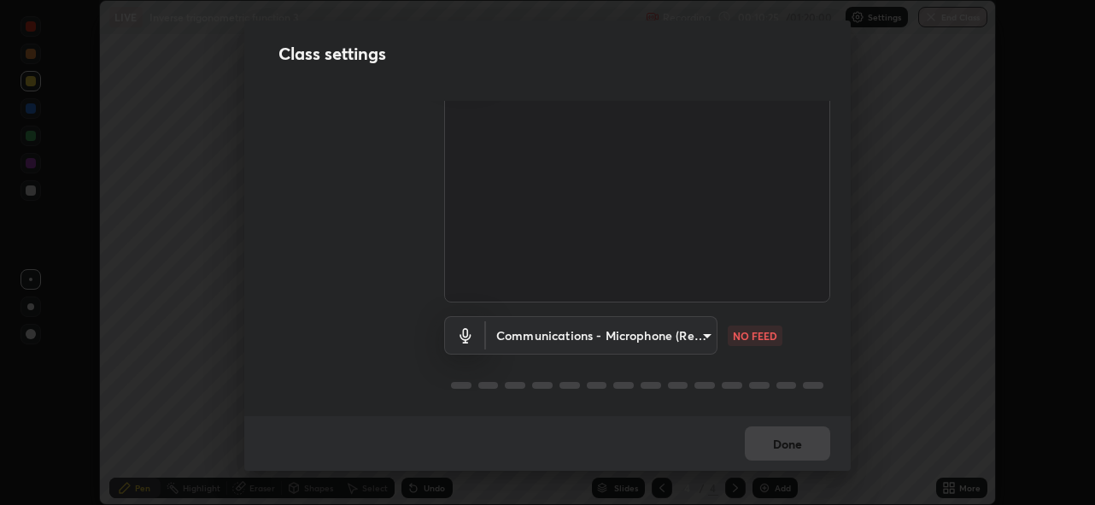
click at [619, 335] on body "Erase all LIVE Inverse trigonometric function 3 Recording 00:10:25 / 01:20:00 S…" at bounding box center [547, 252] width 1095 height 505
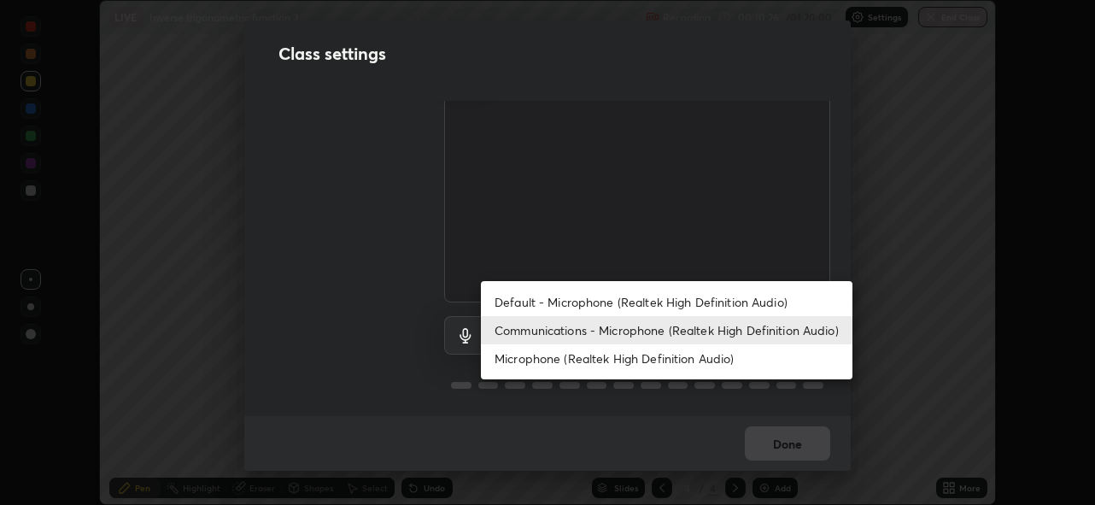
click at [628, 301] on li "Default - Microphone (Realtek High Definition Audio)" at bounding box center [666, 302] width 371 height 28
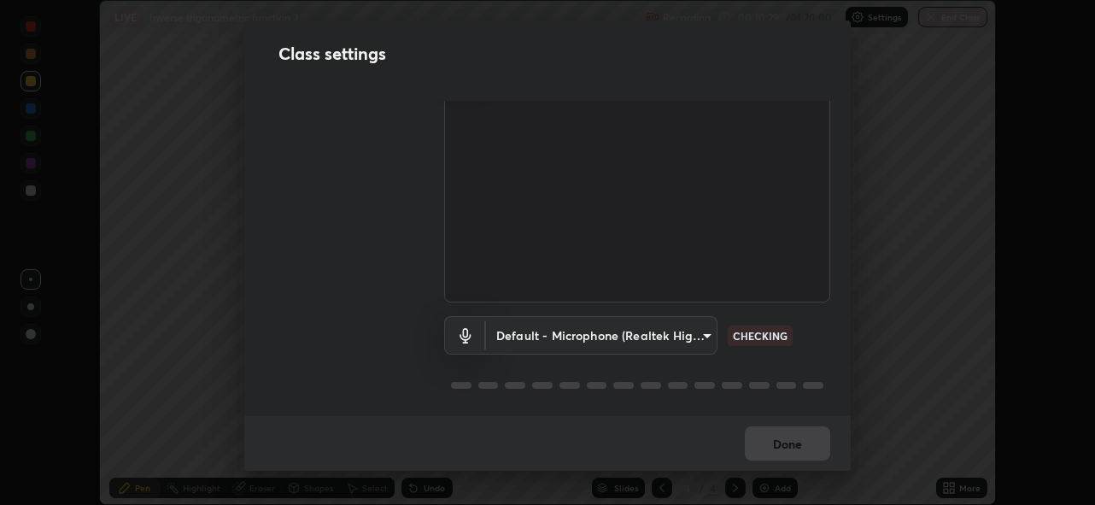
click at [633, 338] on body "Erase all LIVE Inverse trigonometric function 3 Recording 00:10:29 / 01:20:00 S…" at bounding box center [547, 252] width 1095 height 505
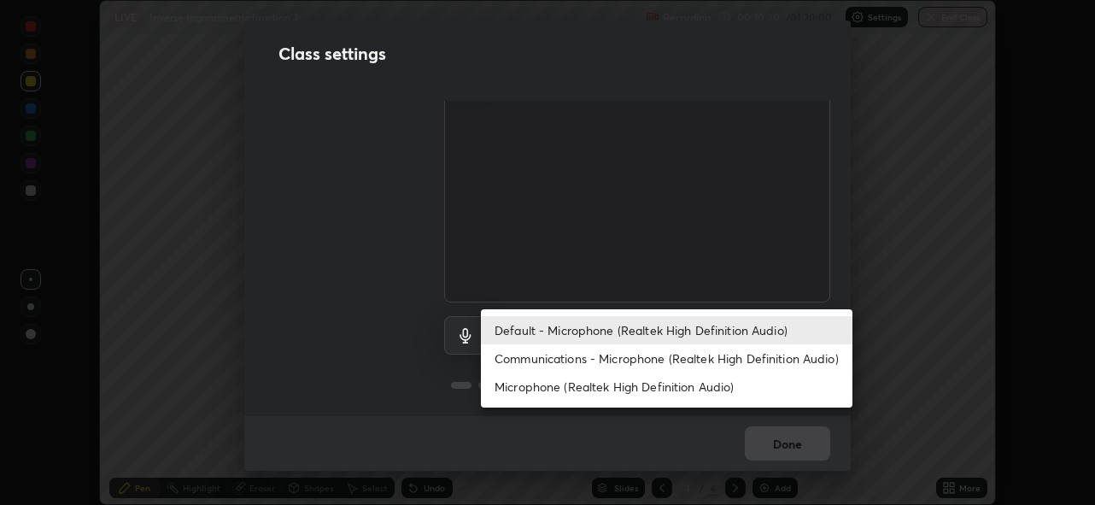
click at [608, 388] on li "Microphone (Realtek High Definition Audio)" at bounding box center [666, 386] width 371 height 28
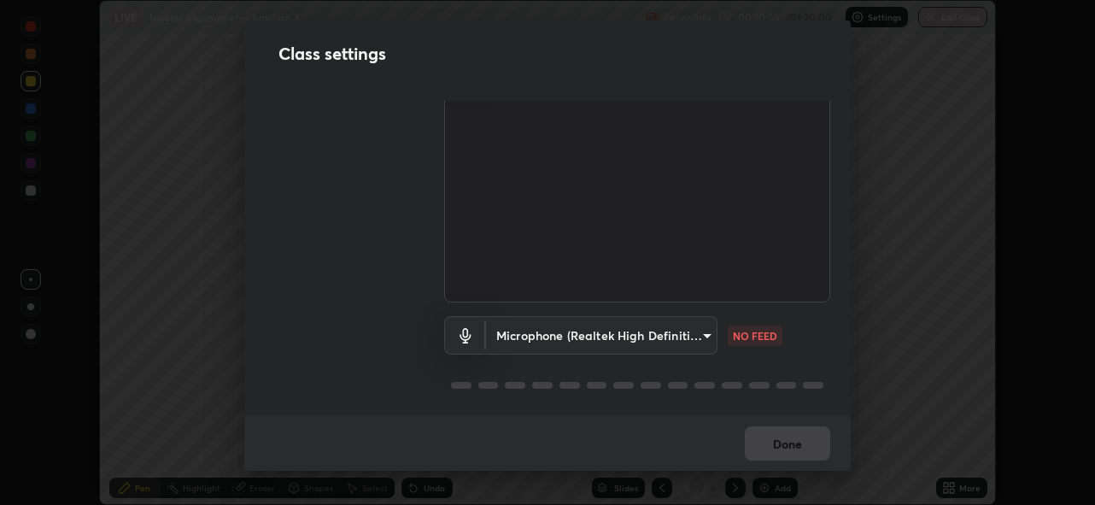
click at [656, 336] on body "Erase all LIVE Inverse trigonometric function 3 Recording 00:10:58 / 01:20:00 S…" at bounding box center [547, 252] width 1095 height 505
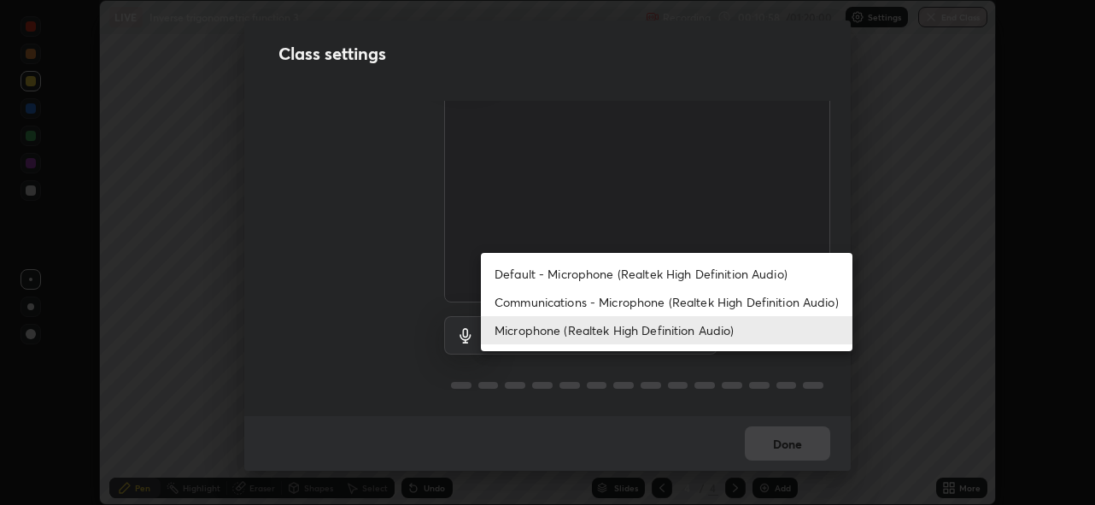
click at [635, 301] on li "Communications - Microphone (Realtek High Definition Audio)" at bounding box center [666, 302] width 371 height 28
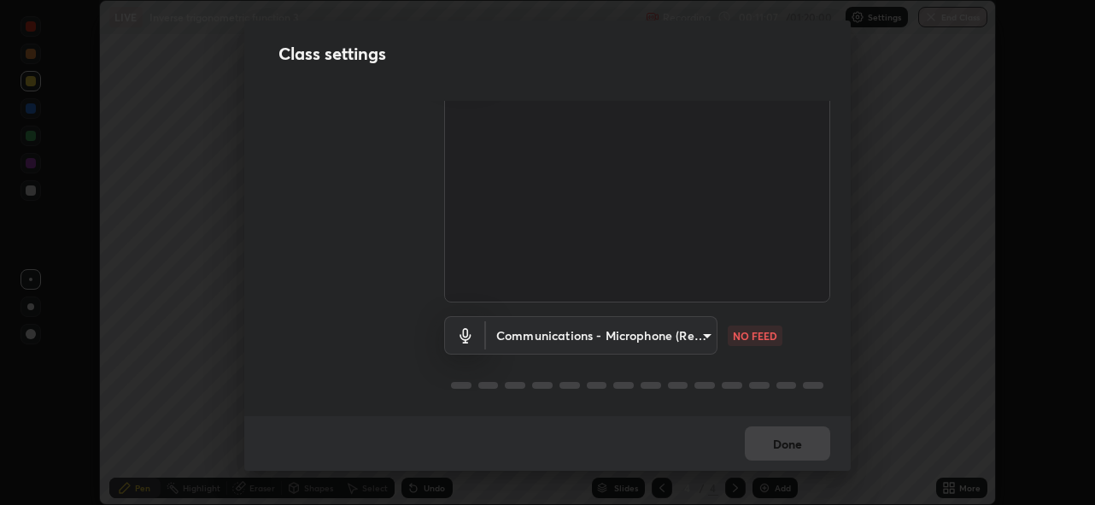
click at [676, 339] on body "Erase all LIVE Inverse trigonometric function 3 Recording 00:11:07 / 01:20:00 S…" at bounding box center [547, 252] width 1095 height 505
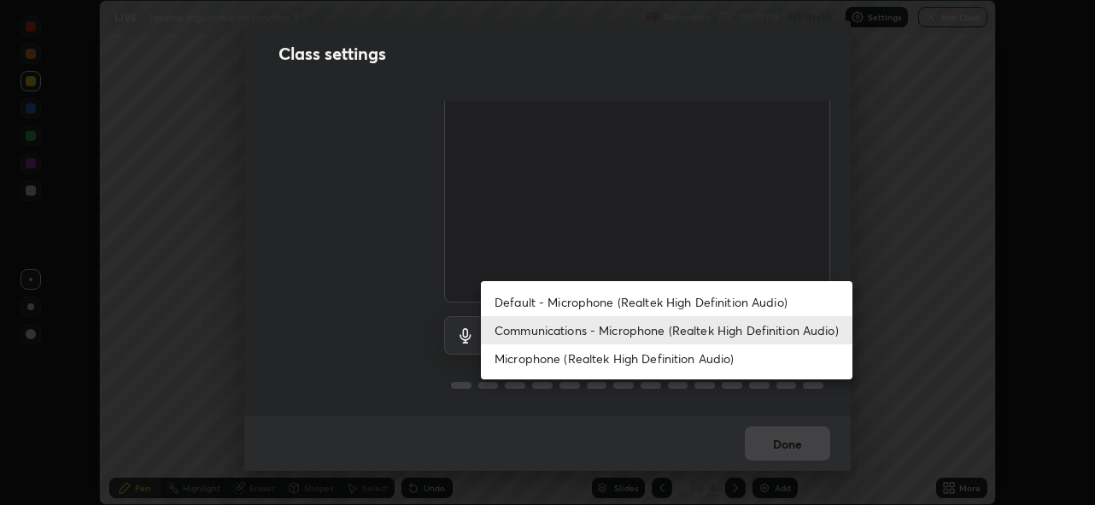
click at [634, 301] on li "Default - Microphone (Realtek High Definition Audio)" at bounding box center [666, 302] width 371 height 28
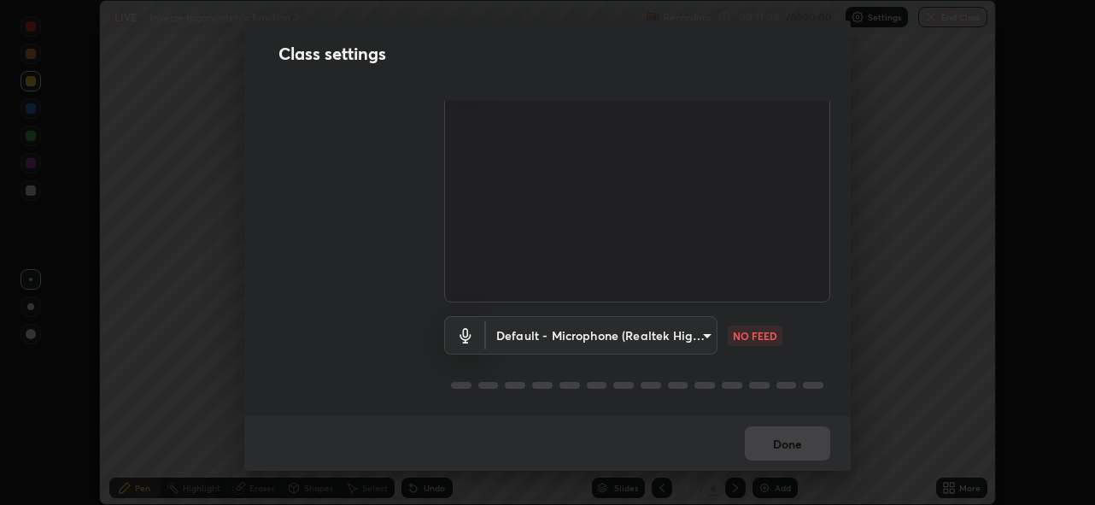
click at [644, 335] on body "Erase all LIVE Inverse trigonometric function 3 Recording 00:11:08 / 01:20:00 S…" at bounding box center [547, 252] width 1095 height 505
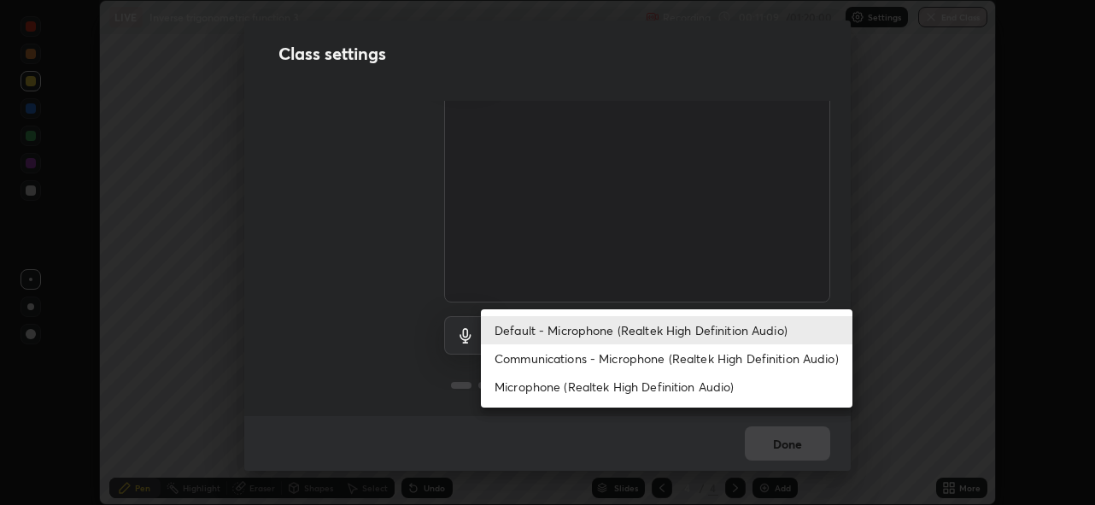
click at [650, 359] on li "Communications - Microphone (Realtek High Definition Audio)" at bounding box center [666, 358] width 371 height 28
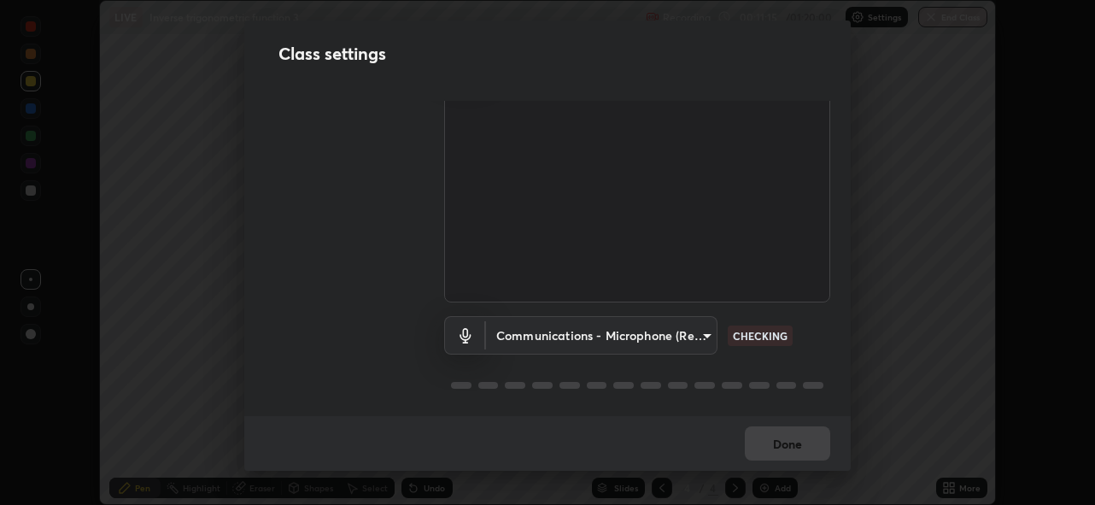
click at [673, 335] on body "Erase all LIVE Inverse trigonometric function 3 Recording 00:11:15 / 01:20:00 S…" at bounding box center [547, 252] width 1095 height 505
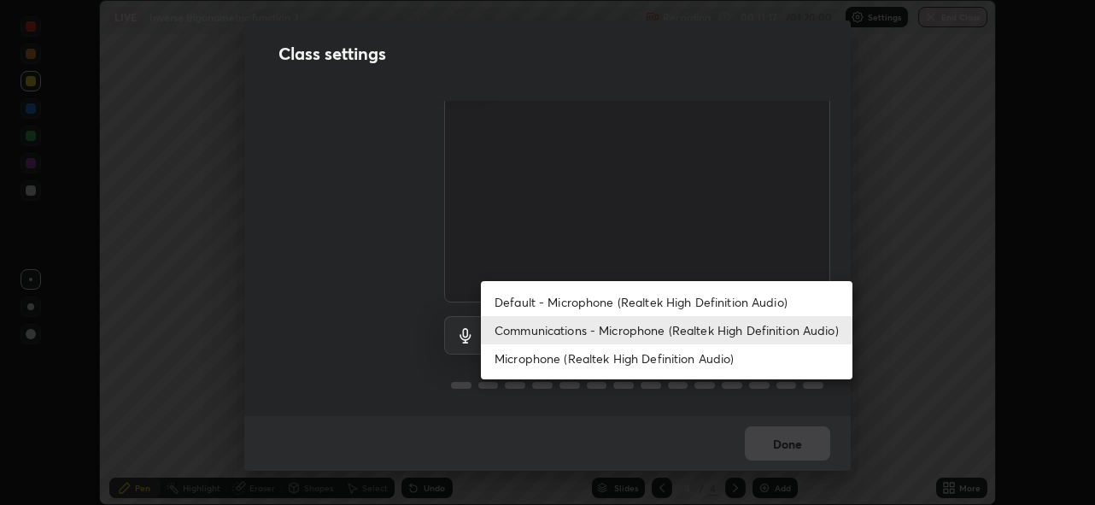
click at [702, 332] on li "Communications - Microphone (Realtek High Definition Audio)" at bounding box center [666, 330] width 371 height 28
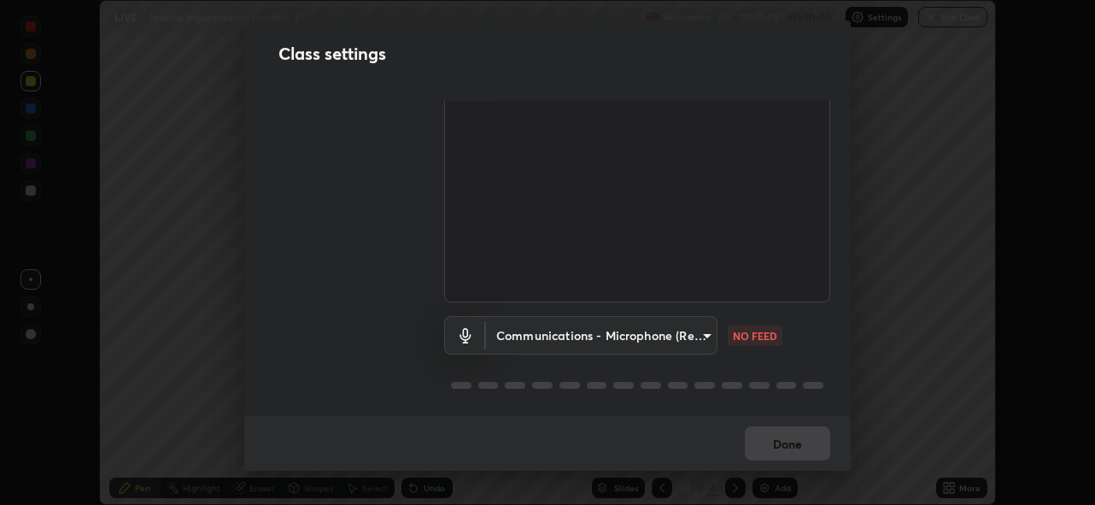
click at [554, 332] on body "Erase all LIVE Inverse trigonometric function 3 Recording 00:11:44 / 01:20:00 S…" at bounding box center [547, 252] width 1095 height 505
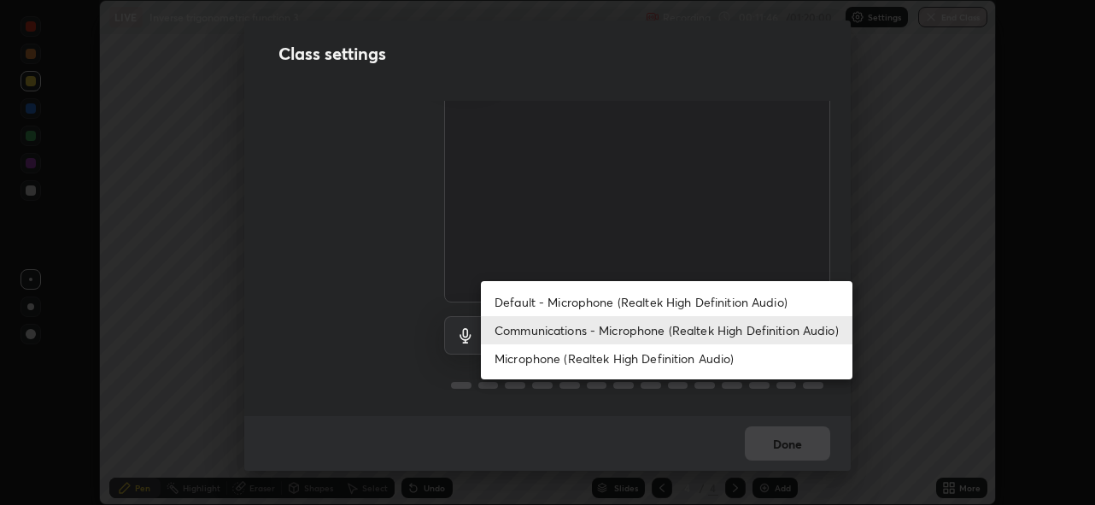
click at [508, 326] on li "Communications - Microphone (Realtek High Definition Audio)" at bounding box center [666, 330] width 371 height 28
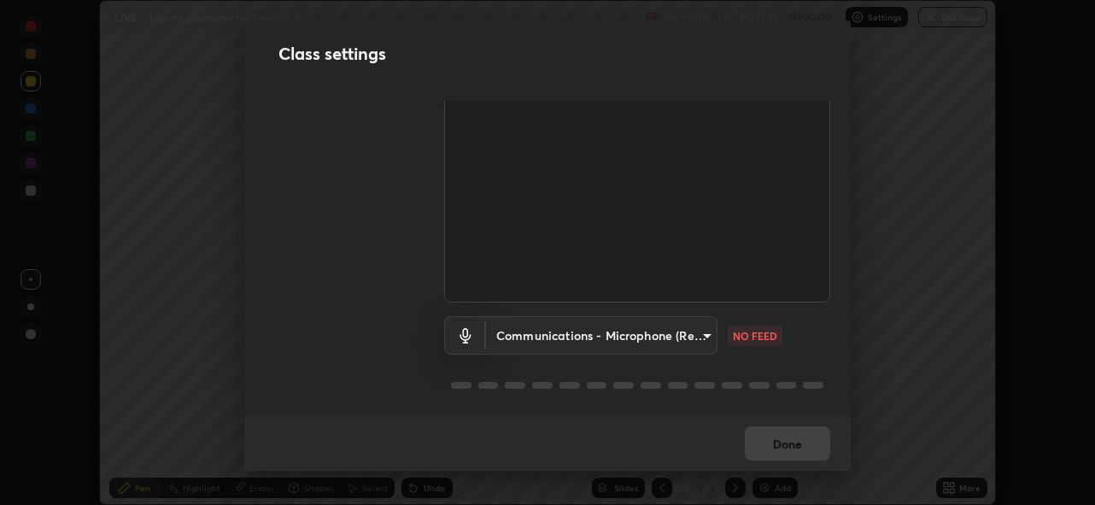
click at [675, 333] on body "Erase all LIVE Inverse trigonometric function 3 Recording 00:11:47 / 01:20:00 S…" at bounding box center [547, 252] width 1095 height 505
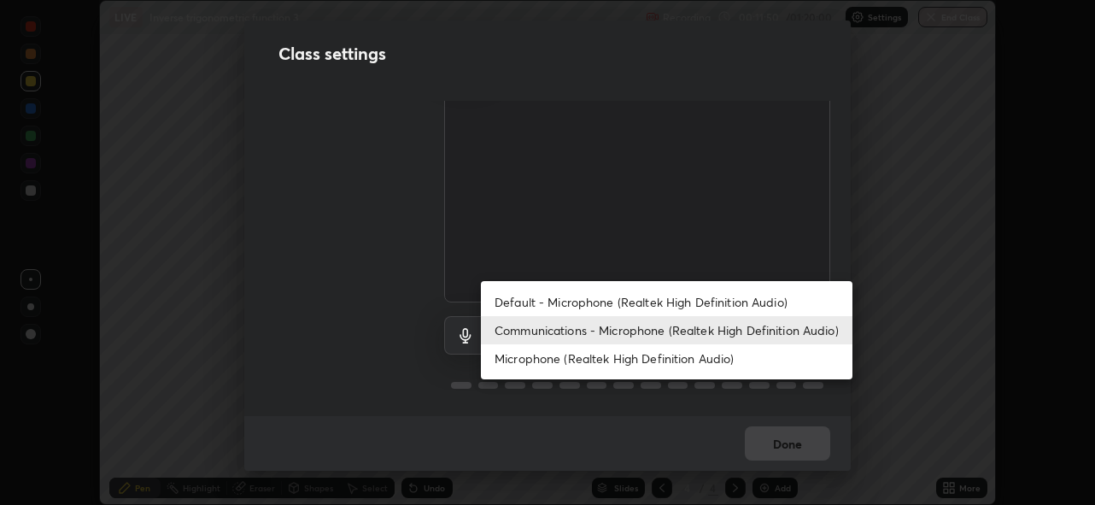
click at [691, 330] on li "Communications - Microphone (Realtek High Definition Audio)" at bounding box center [666, 330] width 371 height 28
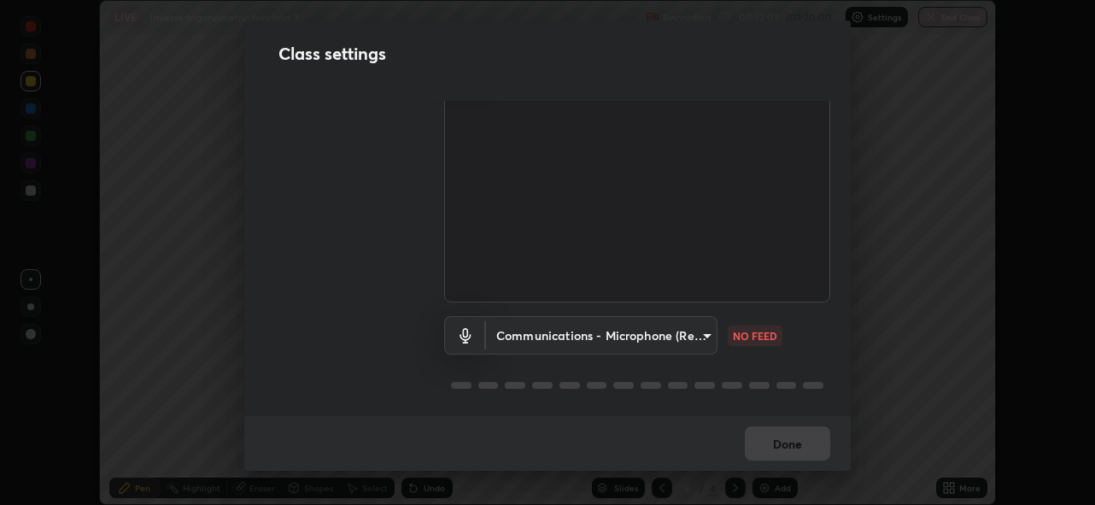
click at [683, 324] on body "Erase all LIVE Inverse trigonometric function 3 Recording 00:12:01 / 01:20:00 S…" at bounding box center [547, 252] width 1095 height 505
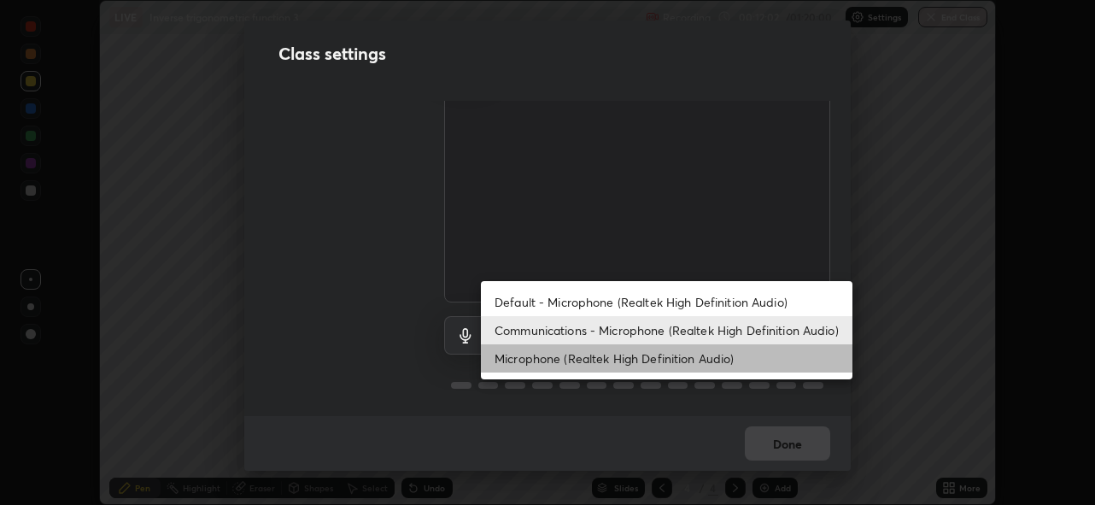
click at [637, 361] on li "Microphone (Realtek High Definition Audio)" at bounding box center [666, 358] width 371 height 28
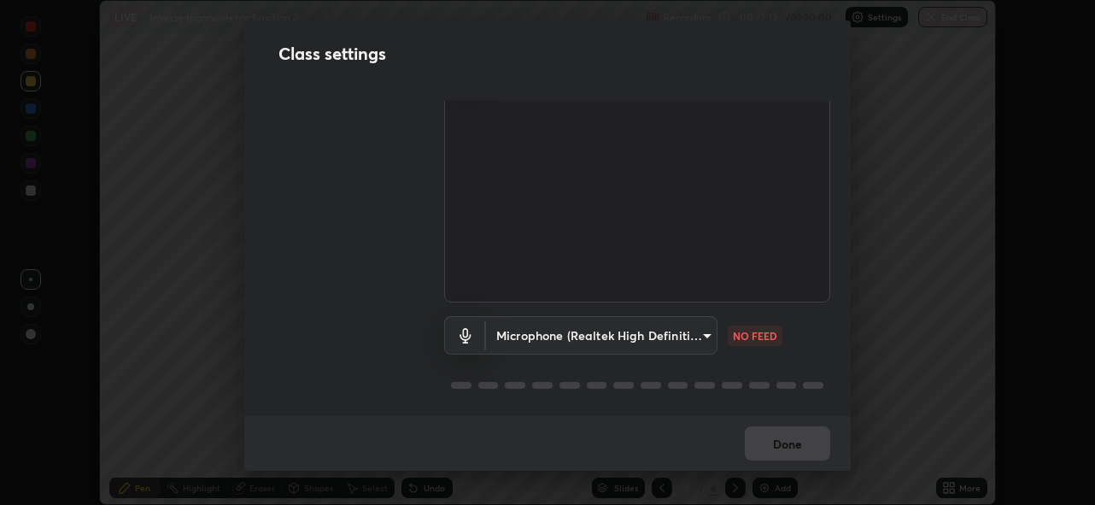
click at [571, 333] on body "Erase all LIVE Inverse trigonometric function 3 Recording 00:12:13 / 01:20:00 S…" at bounding box center [547, 252] width 1095 height 505
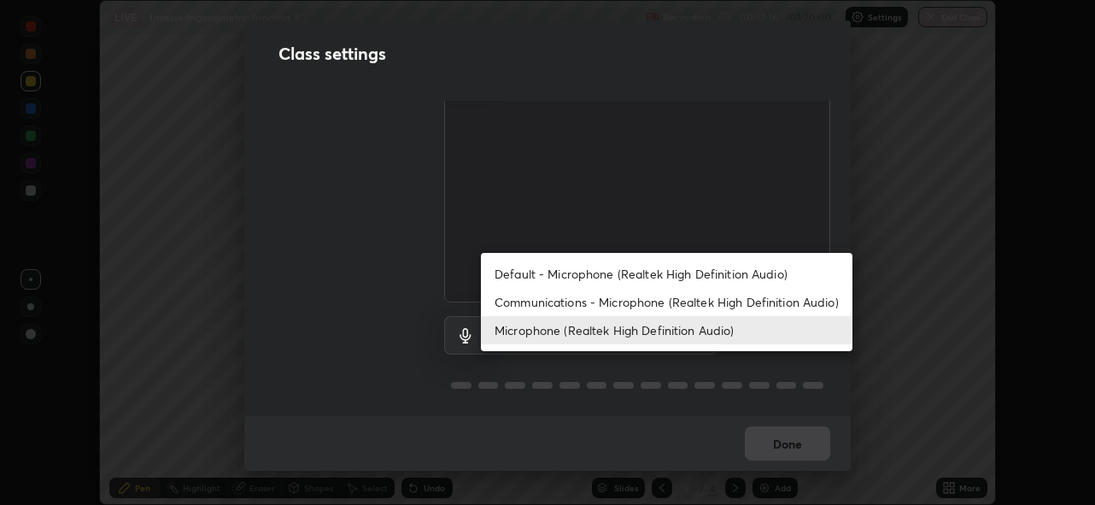
click at [613, 301] on li "Communications - Microphone (Realtek High Definition Audio)" at bounding box center [666, 302] width 371 height 28
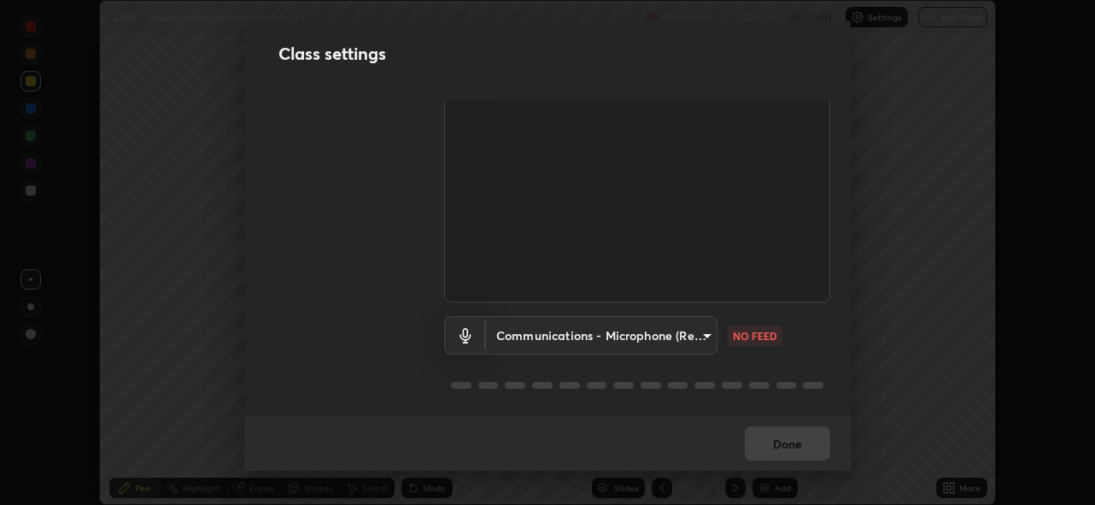
type input "communications"
click at [695, 330] on body "Erase all LIVE Inverse trigonometric function 3 Recording 00:12:35 / 01:20:00 S…" at bounding box center [547, 252] width 1095 height 505
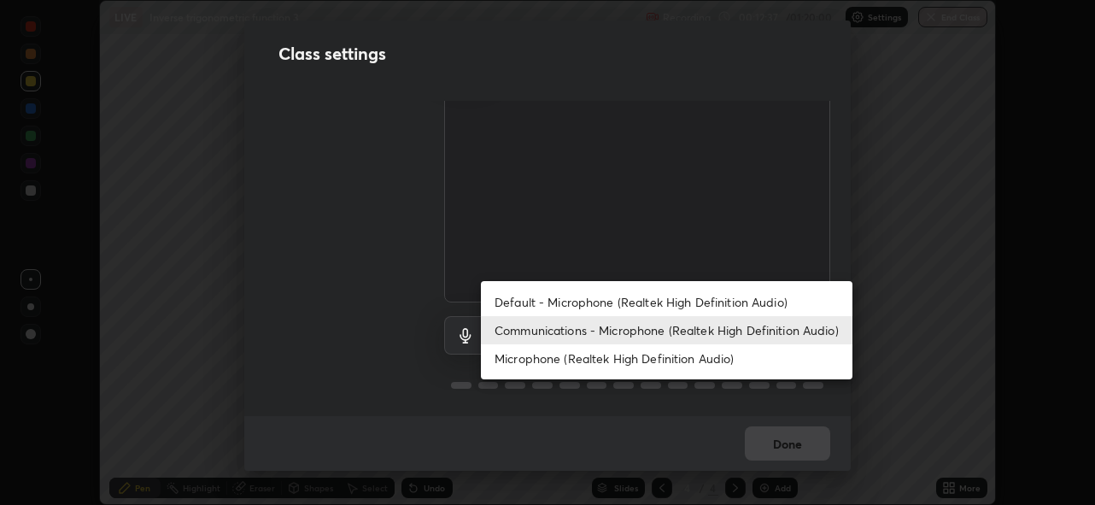
click at [710, 334] on li "Communications - Microphone (Realtek High Definition Audio)" at bounding box center [666, 330] width 371 height 28
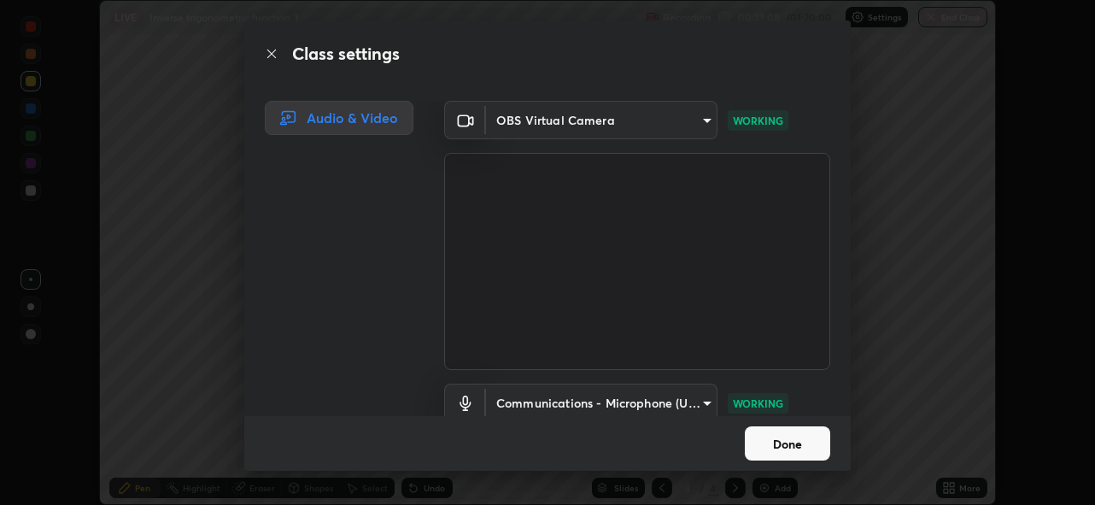
click at [774, 439] on button "Done" at bounding box center [787, 443] width 85 height 34
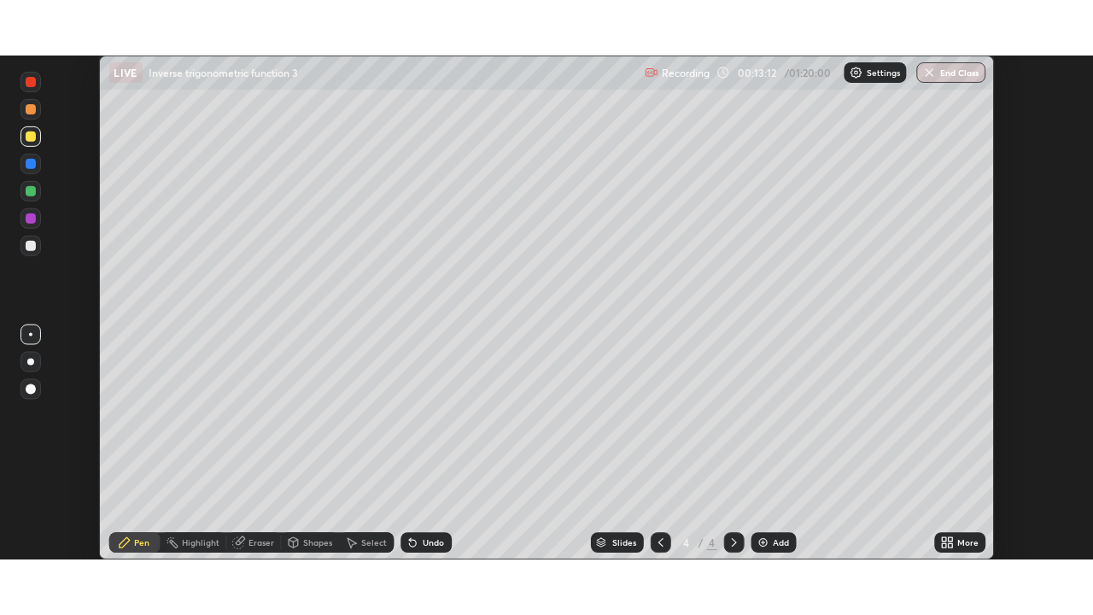
scroll to position [615, 1093]
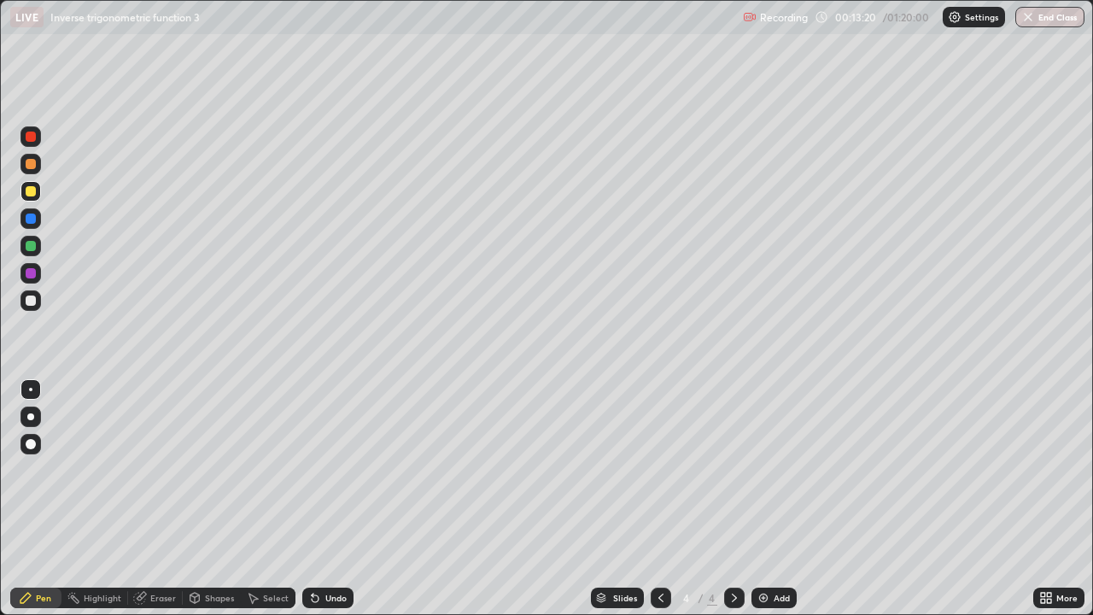
click at [661, 504] on icon at bounding box center [661, 598] width 14 height 14
click at [736, 504] on icon at bounding box center [734, 598] width 14 height 14
click at [26, 173] on div at bounding box center [30, 164] width 20 height 20
click at [765, 504] on img at bounding box center [763, 598] width 14 height 14
click at [659, 504] on icon at bounding box center [661, 598] width 14 height 14
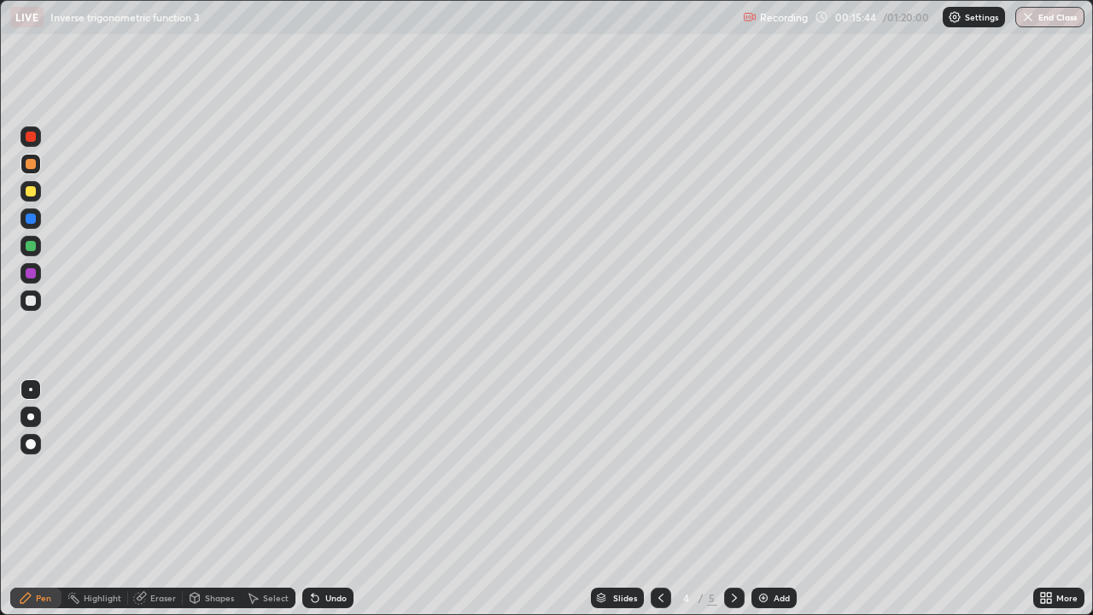
click at [733, 504] on icon at bounding box center [734, 598] width 14 height 14
click at [31, 191] on div at bounding box center [31, 191] width 10 height 10
click at [34, 248] on div at bounding box center [31, 246] width 10 height 10
click at [31, 300] on div at bounding box center [31, 300] width 10 height 10
click at [760, 504] on img at bounding box center [763, 598] width 14 height 14
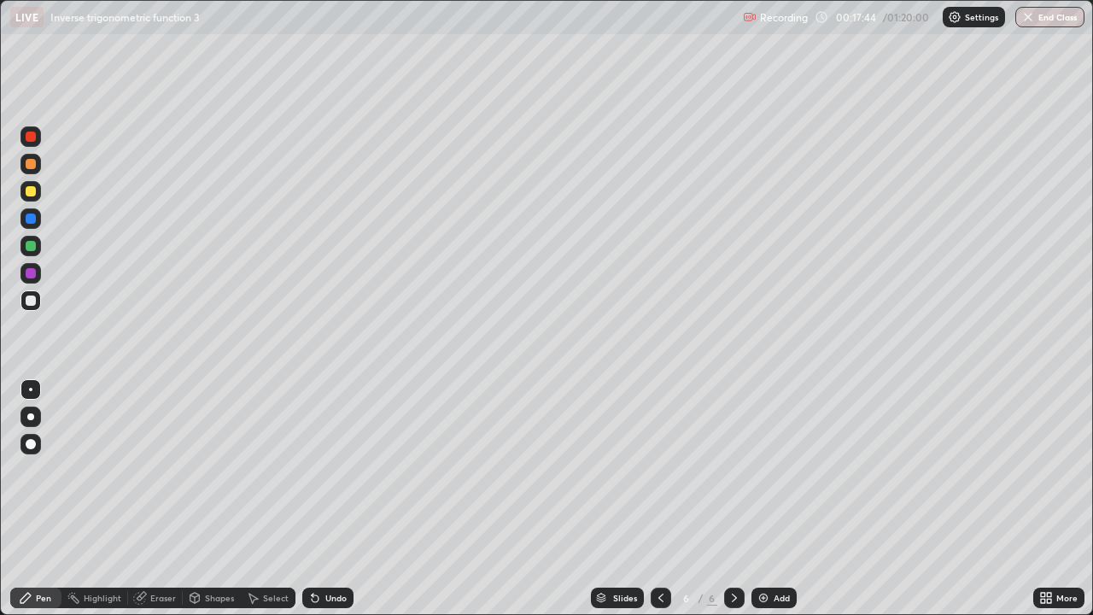
click at [655, 504] on icon at bounding box center [661, 598] width 14 height 14
click at [28, 191] on div at bounding box center [31, 191] width 10 height 10
click at [737, 504] on icon at bounding box center [734, 598] width 14 height 14
click at [657, 504] on icon at bounding box center [661, 598] width 14 height 14
click at [733, 504] on icon at bounding box center [734, 598] width 14 height 14
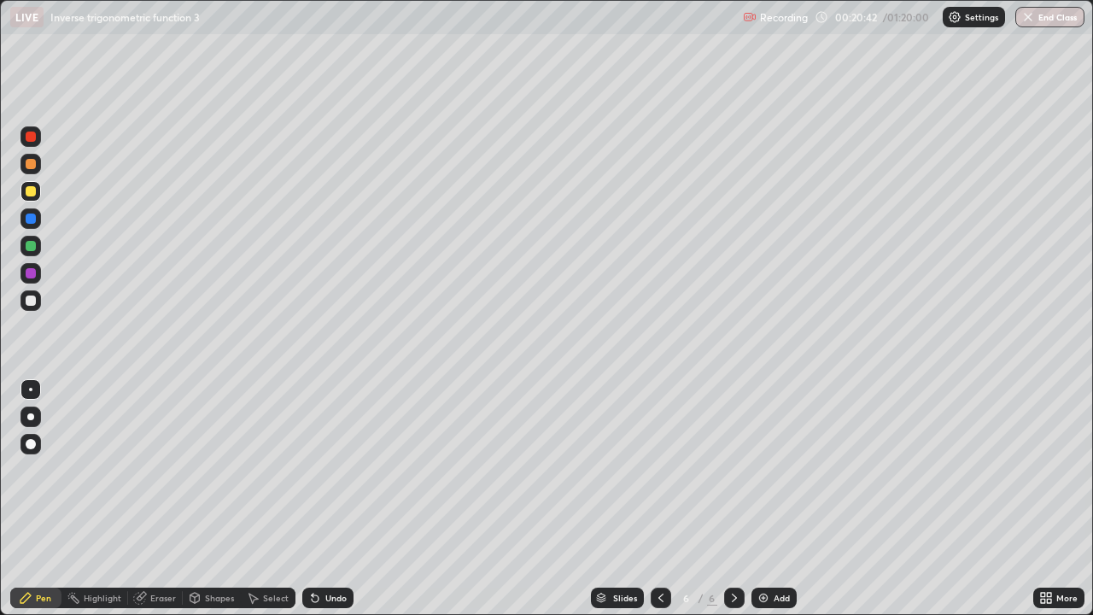
click at [32, 247] on div at bounding box center [31, 246] width 10 height 10
click at [27, 193] on div at bounding box center [31, 191] width 10 height 10
click at [529, 504] on div "Slides 6 / 6 Add" at bounding box center [693, 598] width 680 height 34
click at [331, 504] on div "Undo" at bounding box center [335, 597] width 21 height 9
click at [29, 172] on div at bounding box center [30, 164] width 20 height 20
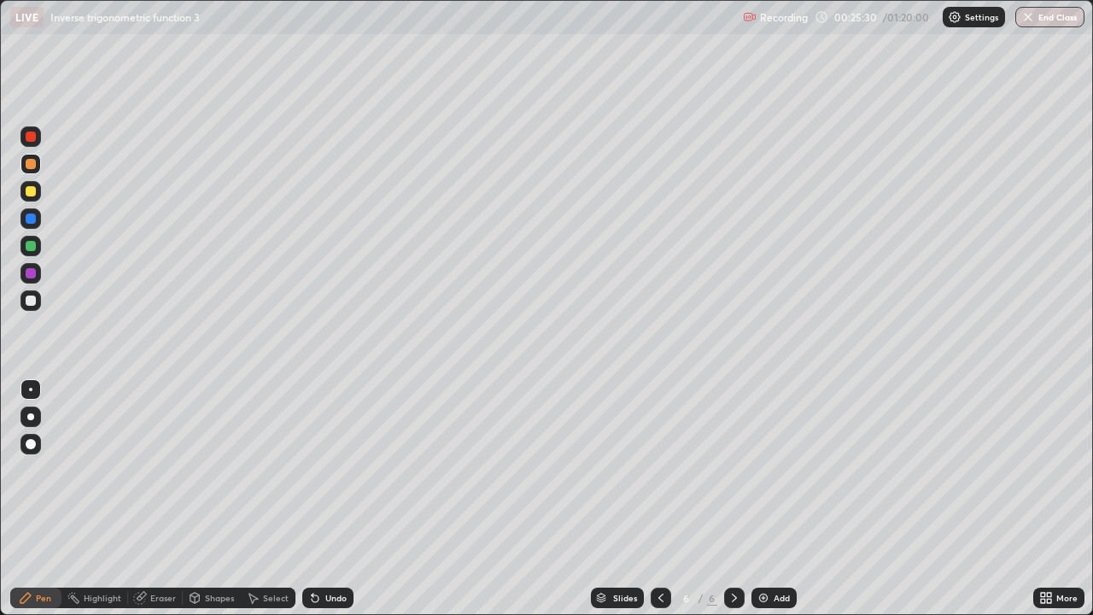
click at [778, 504] on div "Add" at bounding box center [782, 597] width 16 height 9
click at [35, 190] on div at bounding box center [31, 191] width 10 height 10
click at [28, 164] on div at bounding box center [31, 164] width 10 height 10
click at [344, 504] on div "Undo" at bounding box center [327, 597] width 51 height 20
click at [32, 198] on div at bounding box center [30, 191] width 20 height 20
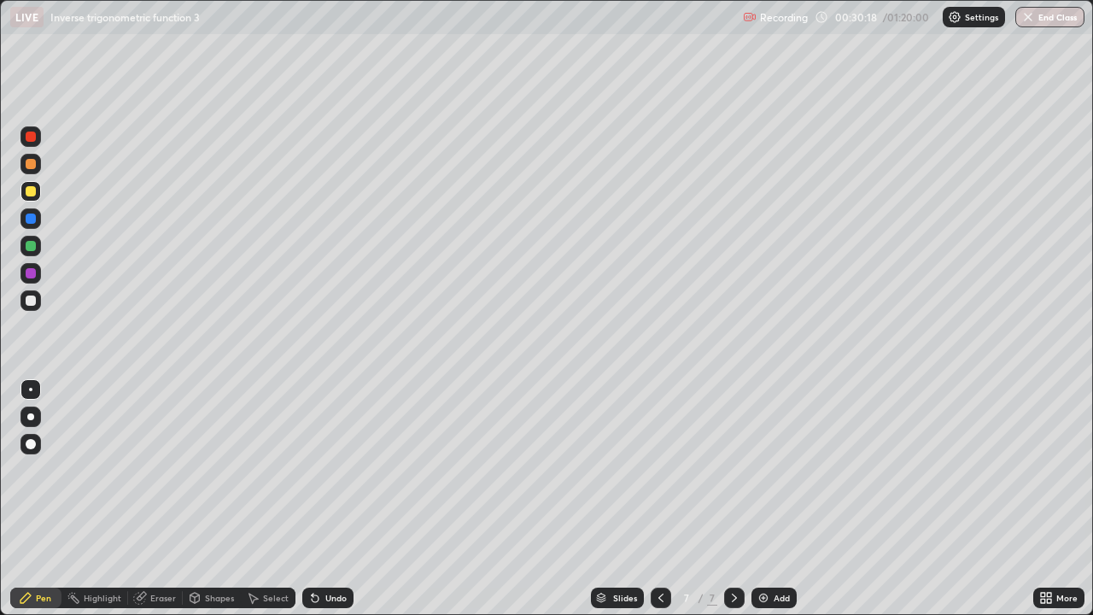
click at [29, 172] on div at bounding box center [30, 164] width 20 height 20
click at [762, 504] on img at bounding box center [763, 598] width 14 height 14
click at [161, 504] on div "Eraser" at bounding box center [163, 597] width 26 height 9
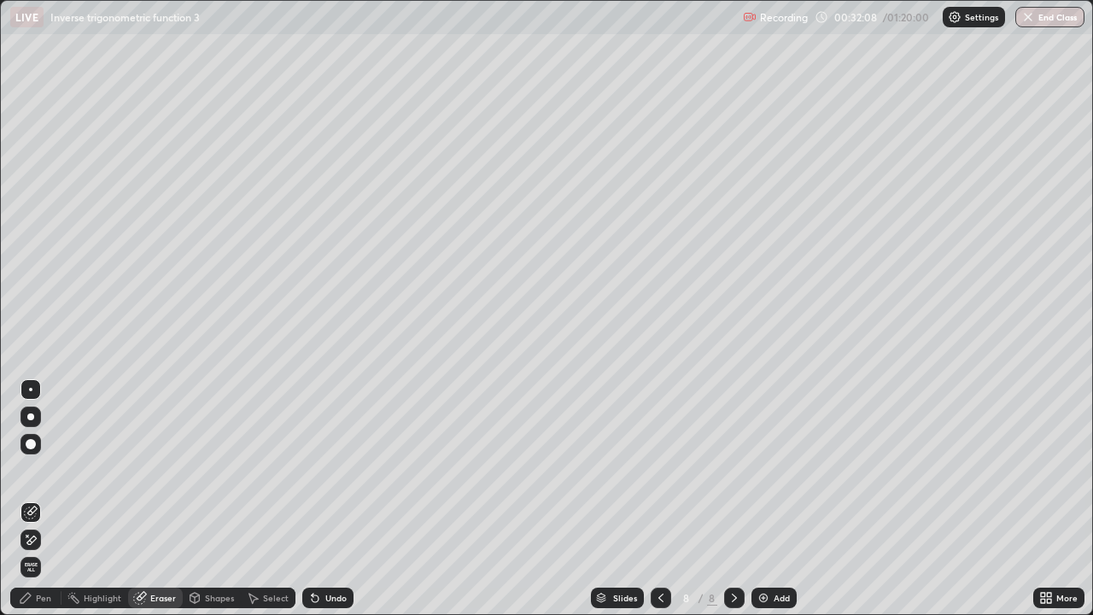
click at [49, 504] on div "Pen" at bounding box center [43, 597] width 15 height 9
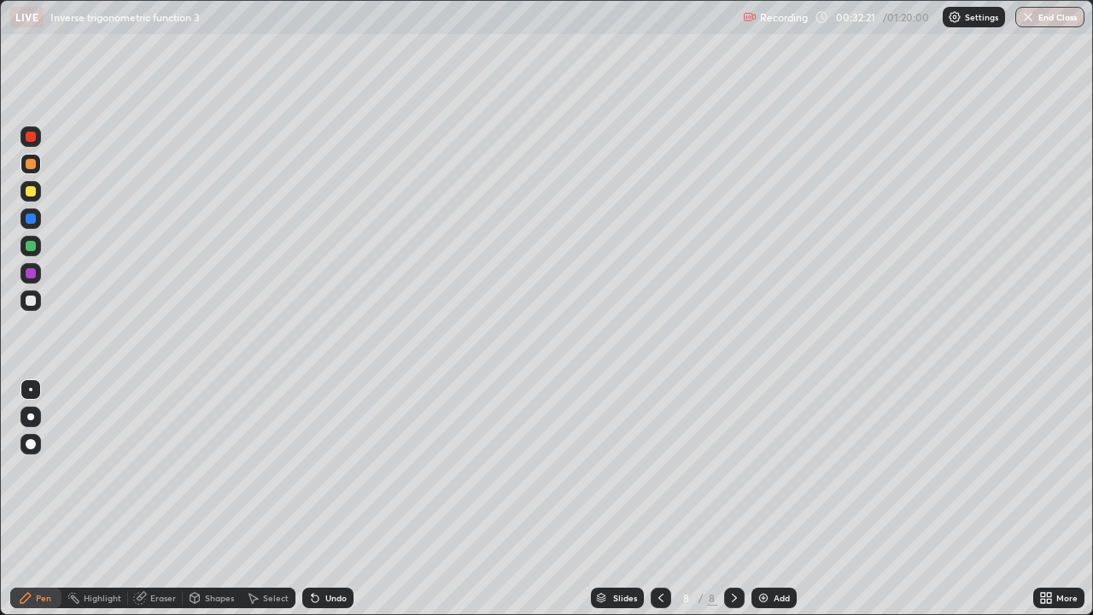
click at [31, 296] on div at bounding box center [31, 300] width 10 height 10
click at [31, 192] on div at bounding box center [31, 191] width 10 height 10
click at [333, 504] on div "Undo" at bounding box center [327, 597] width 51 height 20
click at [659, 504] on icon at bounding box center [661, 598] width 14 height 14
click at [733, 504] on icon at bounding box center [734, 598] width 14 height 14
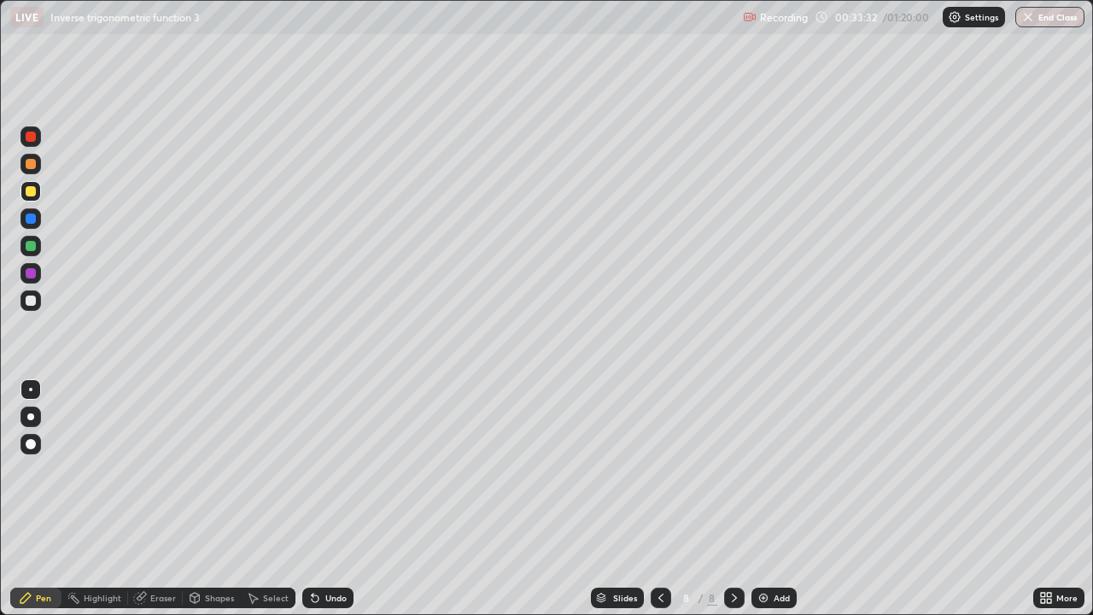
click at [331, 504] on div "Undo" at bounding box center [335, 597] width 21 height 9
click at [340, 504] on div "Undo" at bounding box center [335, 597] width 21 height 9
click at [663, 504] on icon at bounding box center [661, 598] width 14 height 14
click at [733, 504] on icon at bounding box center [734, 597] width 5 height 9
click at [769, 504] on div "Add" at bounding box center [773, 597] width 45 height 20
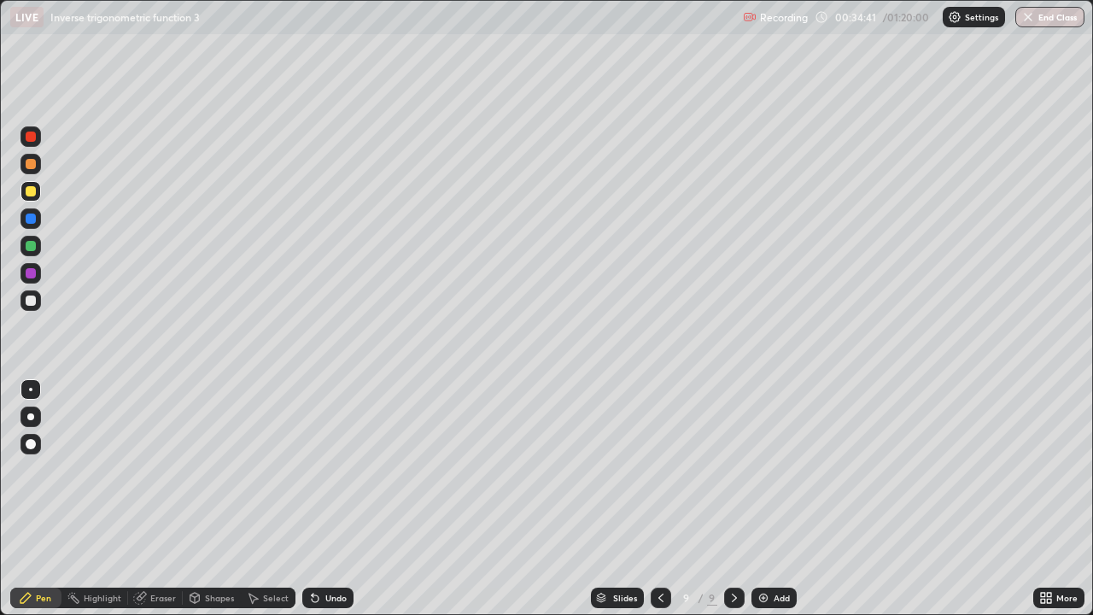
click at [659, 504] on icon at bounding box center [661, 598] width 14 height 14
click at [730, 504] on icon at bounding box center [734, 598] width 14 height 14
click at [659, 504] on icon at bounding box center [661, 598] width 14 height 14
click at [734, 504] on icon at bounding box center [734, 598] width 14 height 14
click at [163, 504] on div "Eraser" at bounding box center [163, 597] width 26 height 9
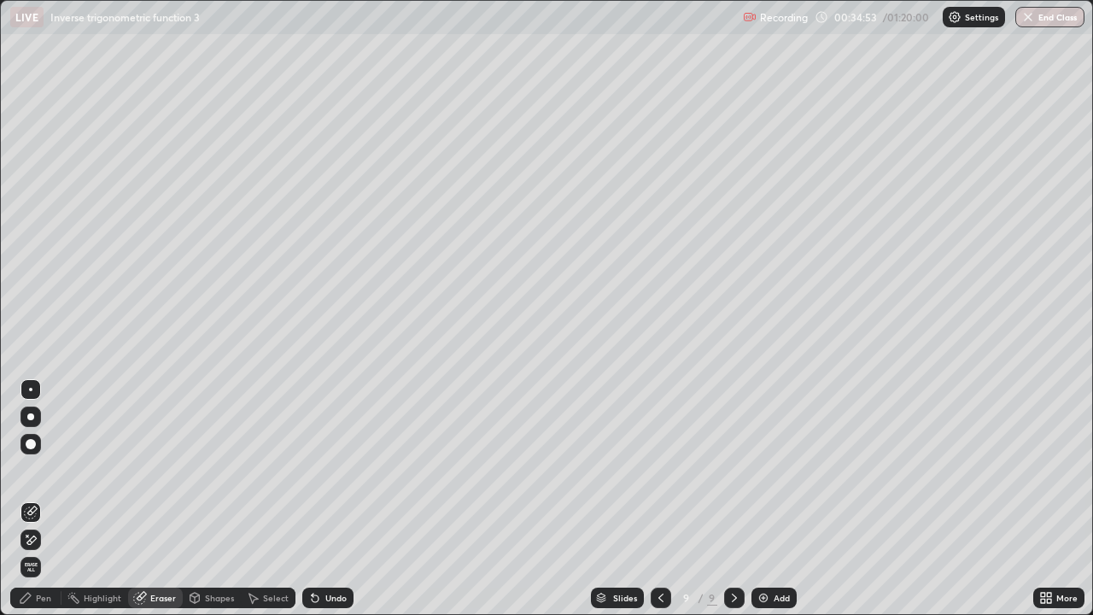
click at [44, 504] on div "Pen" at bounding box center [43, 597] width 15 height 9
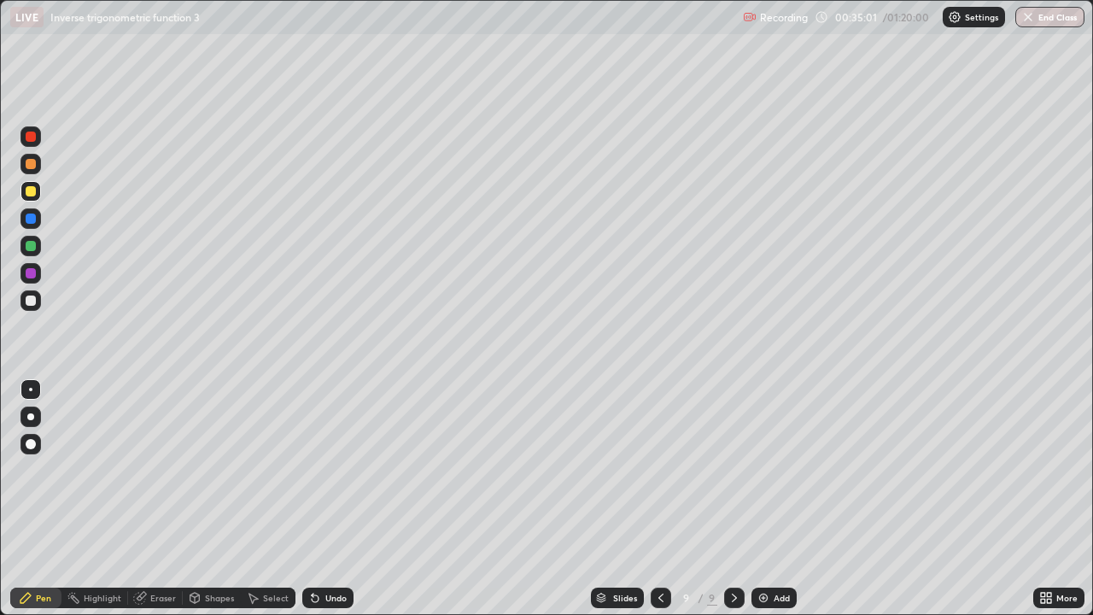
click at [660, 504] on icon at bounding box center [661, 598] width 14 height 14
click at [733, 504] on icon at bounding box center [734, 597] width 5 height 9
click at [31, 164] on div at bounding box center [31, 164] width 10 height 10
click at [657, 504] on icon at bounding box center [661, 598] width 14 height 14
click at [733, 504] on icon at bounding box center [734, 598] width 14 height 14
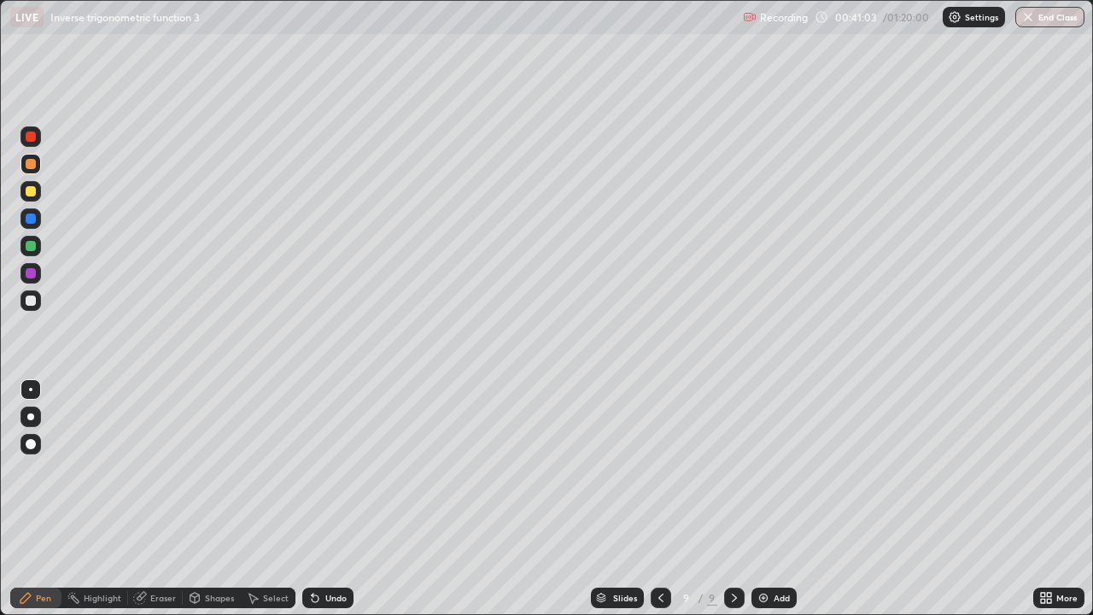
click at [774, 504] on div "Add" at bounding box center [782, 597] width 16 height 9
click at [31, 192] on div at bounding box center [31, 191] width 10 height 10
click at [35, 304] on div at bounding box center [30, 300] width 20 height 20
click at [775, 504] on div "Add" at bounding box center [782, 597] width 16 height 9
click at [659, 504] on icon at bounding box center [661, 598] width 14 height 14
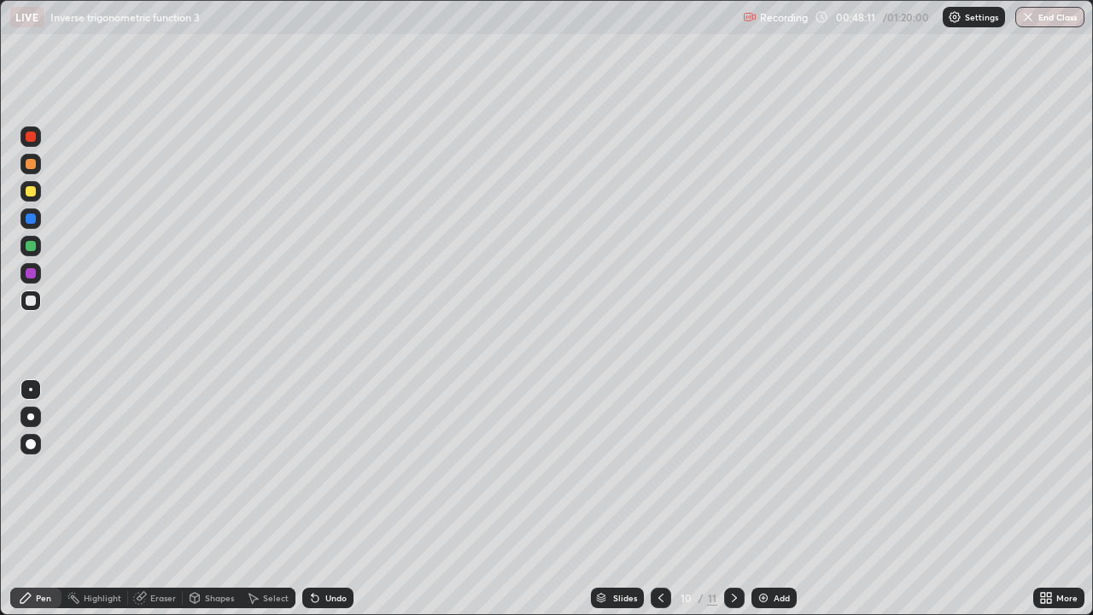
click at [731, 504] on icon at bounding box center [734, 598] width 14 height 14
click at [780, 504] on div "Add" at bounding box center [782, 597] width 16 height 9
click at [34, 243] on div at bounding box center [31, 246] width 10 height 10
click at [333, 504] on div "Undo" at bounding box center [335, 597] width 21 height 9
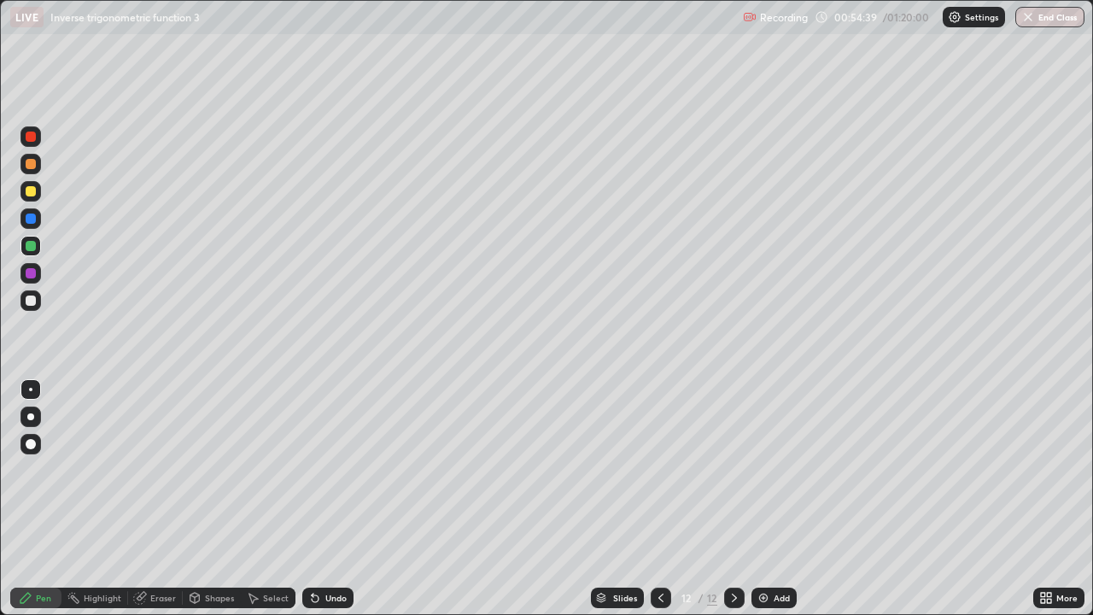
click at [780, 504] on div "Add" at bounding box center [782, 597] width 16 height 9
click at [34, 193] on div at bounding box center [31, 191] width 10 height 10
click at [32, 301] on div at bounding box center [31, 300] width 10 height 10
click at [31, 191] on div at bounding box center [31, 191] width 10 height 10
click at [0, 240] on div "Setting up your live class" at bounding box center [546, 307] width 1093 height 615
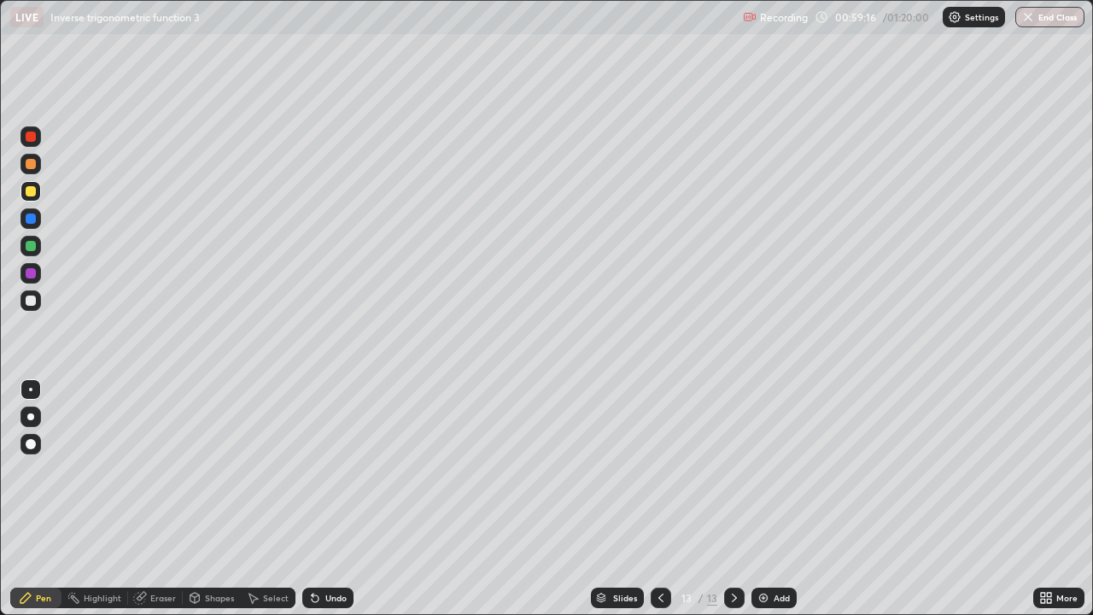
click at [31, 164] on div at bounding box center [31, 164] width 10 height 10
click at [769, 504] on div "Add" at bounding box center [773, 597] width 45 height 20
click at [661, 504] on icon at bounding box center [661, 598] width 14 height 14
click at [730, 504] on icon at bounding box center [734, 598] width 14 height 14
click at [325, 504] on div "Undo" at bounding box center [335, 597] width 21 height 9
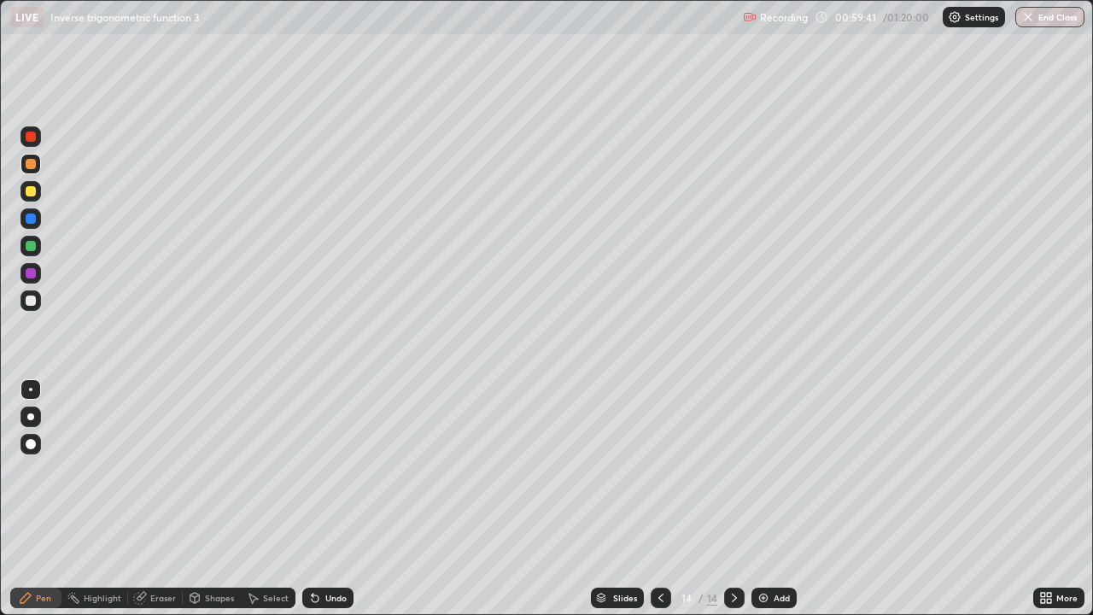
click at [326, 504] on div "Undo" at bounding box center [335, 597] width 21 height 9
click at [330, 504] on div "Undo" at bounding box center [327, 597] width 51 height 20
click at [35, 299] on div at bounding box center [31, 300] width 10 height 10
click at [769, 504] on div "Add" at bounding box center [773, 597] width 45 height 20
click at [660, 504] on icon at bounding box center [661, 598] width 14 height 14
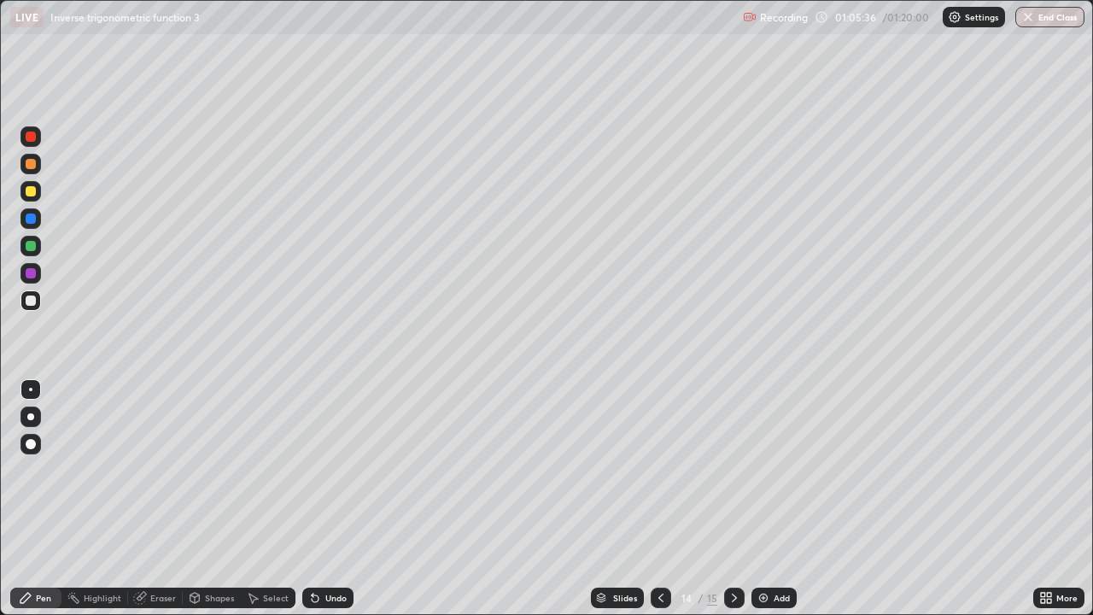
click at [733, 504] on icon at bounding box center [734, 598] width 14 height 14
click at [659, 504] on icon at bounding box center [661, 598] width 14 height 14
click at [731, 504] on icon at bounding box center [734, 598] width 14 height 14
click at [342, 504] on div "Undo" at bounding box center [335, 597] width 21 height 9
click at [1045, 21] on button "End Class" at bounding box center [1049, 17] width 69 height 20
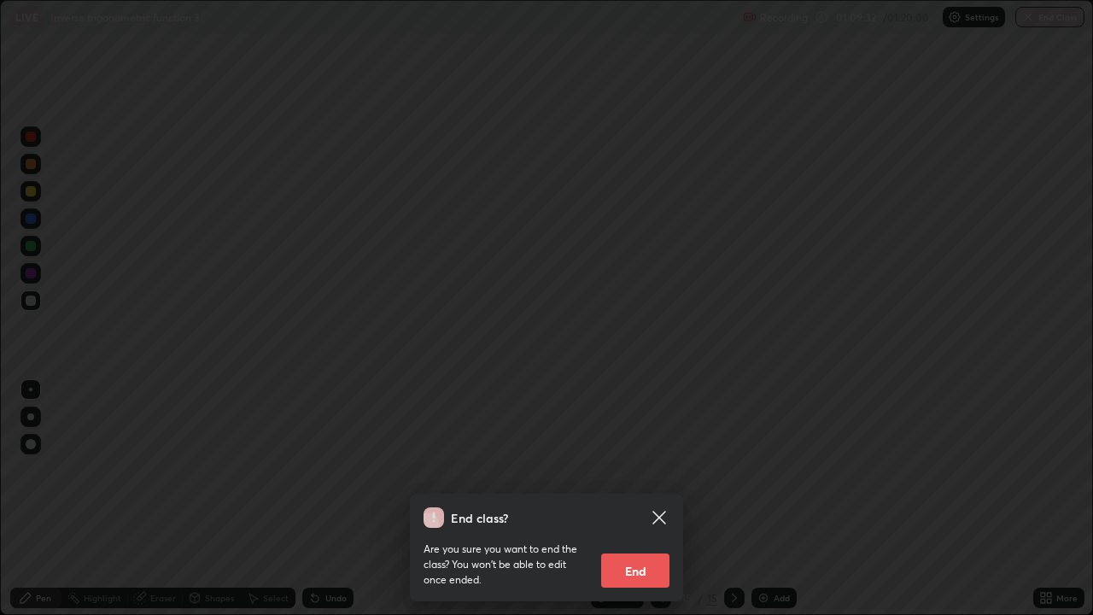
click at [645, 504] on button "End" at bounding box center [635, 570] width 68 height 34
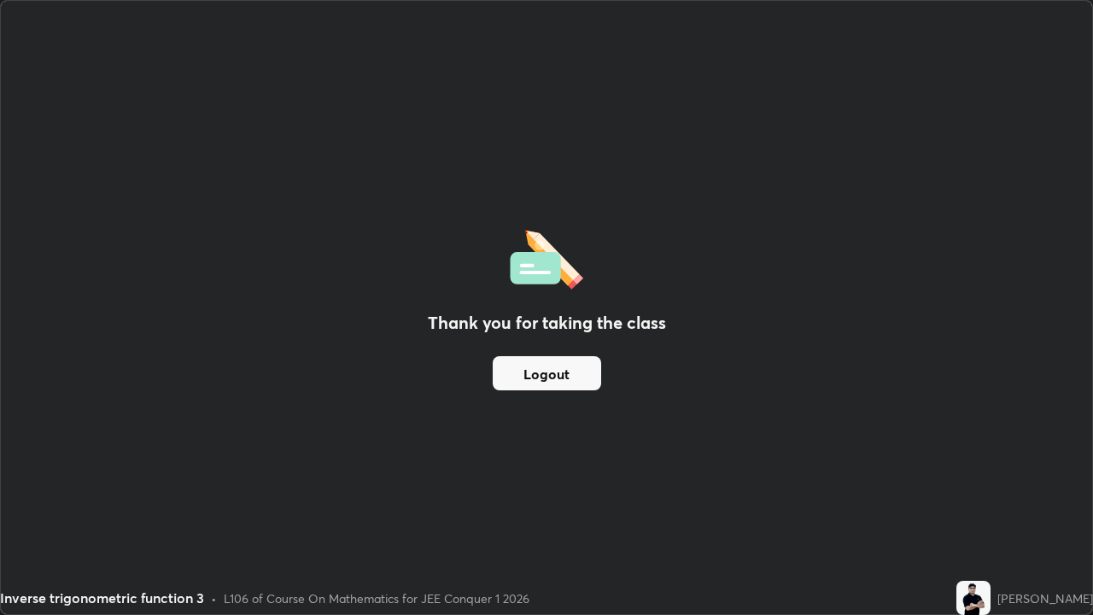
click at [559, 377] on button "Logout" at bounding box center [547, 373] width 108 height 34
